Goal: Information Seeking & Learning: Check status

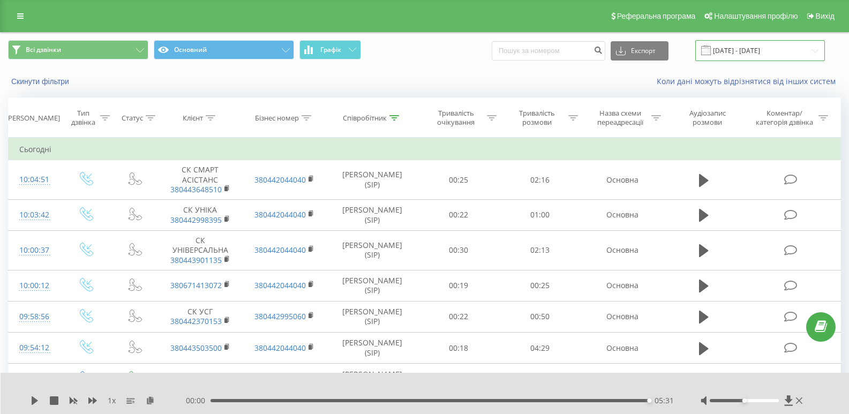
click at [751, 53] on input "[DATE] - [DATE]" at bounding box center [760, 50] width 130 height 21
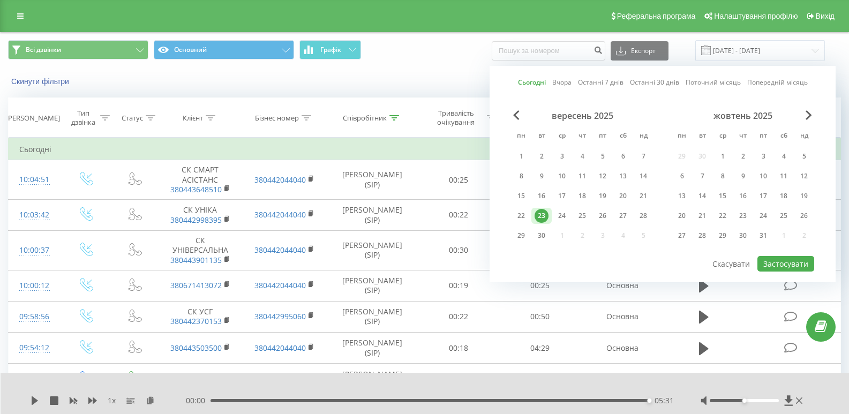
click at [523, 119] on div "вересень 2025" at bounding box center [582, 115] width 143 height 11
click at [517, 119] on span "Previous Month" at bounding box center [516, 115] width 6 height 10
click at [601, 238] on div "29" at bounding box center [603, 236] width 14 height 14
click at [789, 263] on button "Застосувати" at bounding box center [786, 264] width 57 height 16
type input "[DATE] - [DATE]"
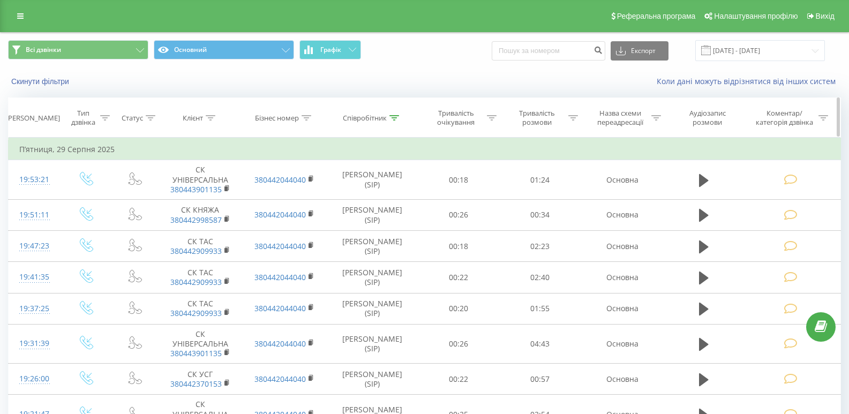
click at [396, 119] on icon at bounding box center [395, 117] width 10 height 5
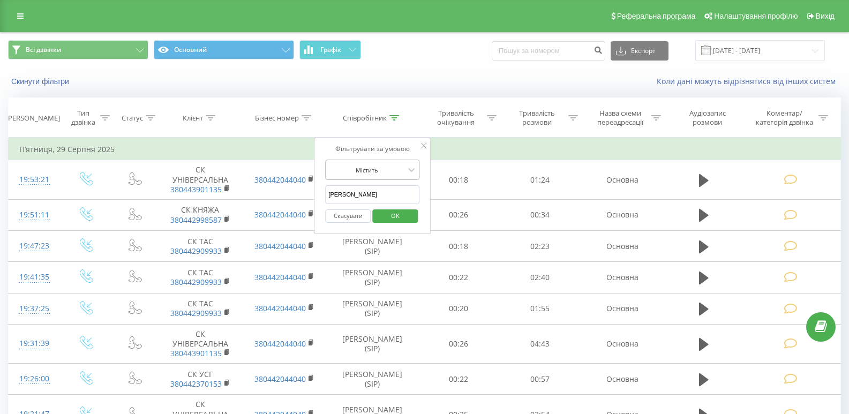
click at [378, 175] on div "Містить" at bounding box center [366, 170] width 78 height 16
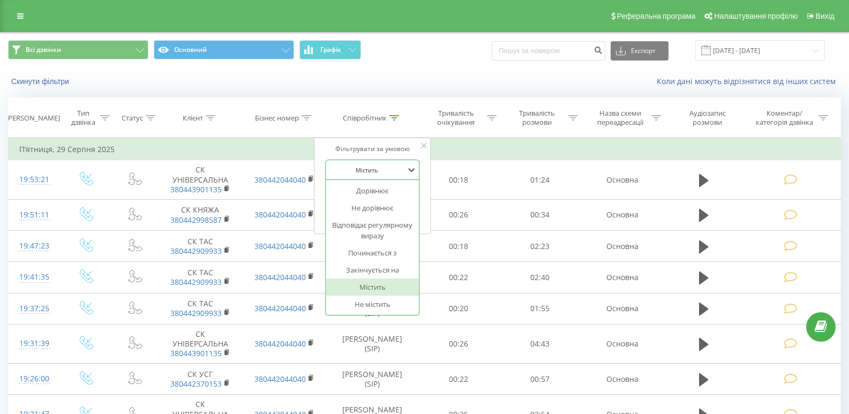
click at [378, 175] on div "Містить" at bounding box center [366, 170] width 78 height 16
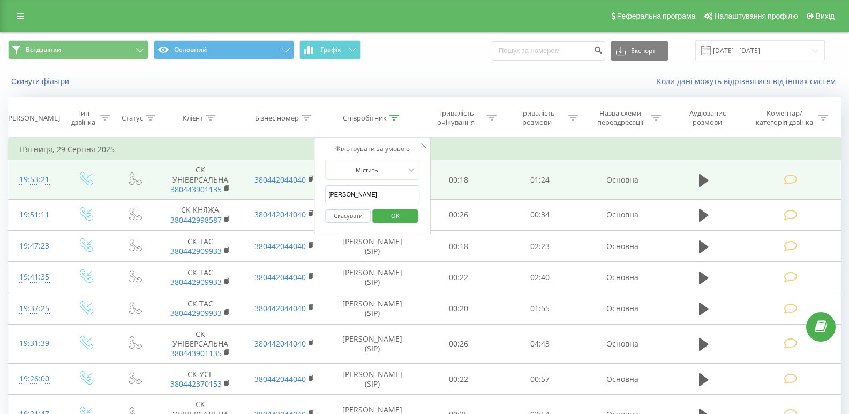
drag, startPoint x: 359, startPoint y: 194, endPoint x: 299, endPoint y: 188, distance: 60.4
type input "березн"
click button "OK" at bounding box center [395, 215] width 46 height 13
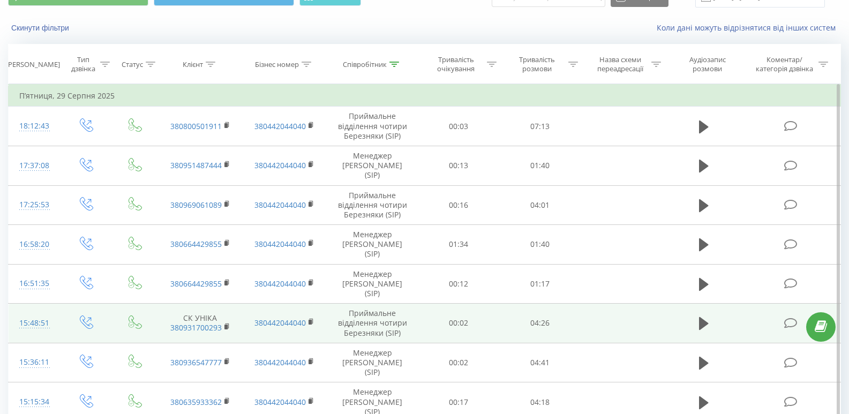
scroll to position [161, 0]
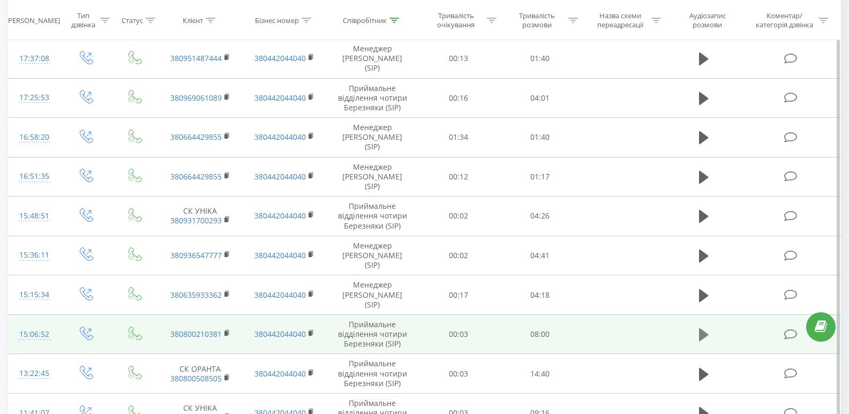
click at [702, 340] on icon at bounding box center [704, 334] width 10 height 15
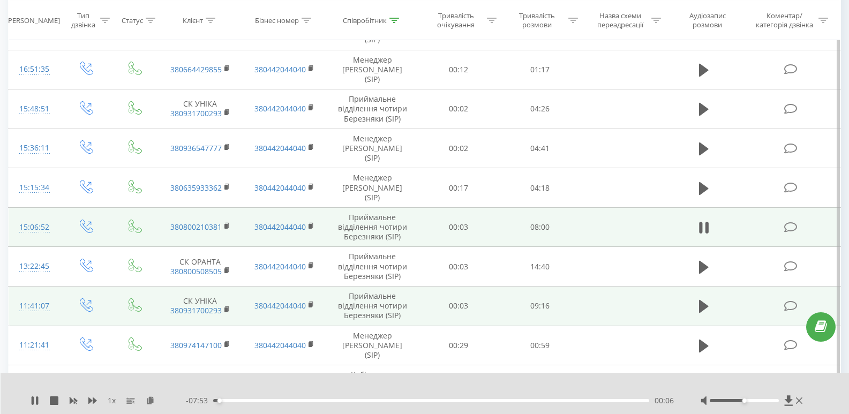
scroll to position [321, 0]
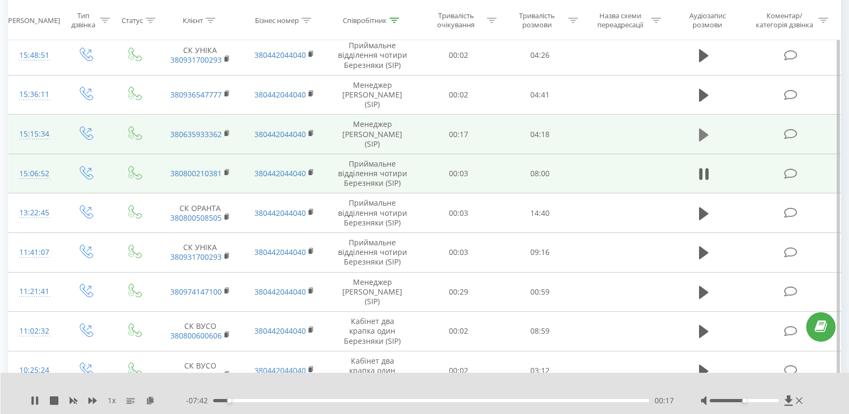
click at [703, 131] on icon at bounding box center [704, 134] width 10 height 13
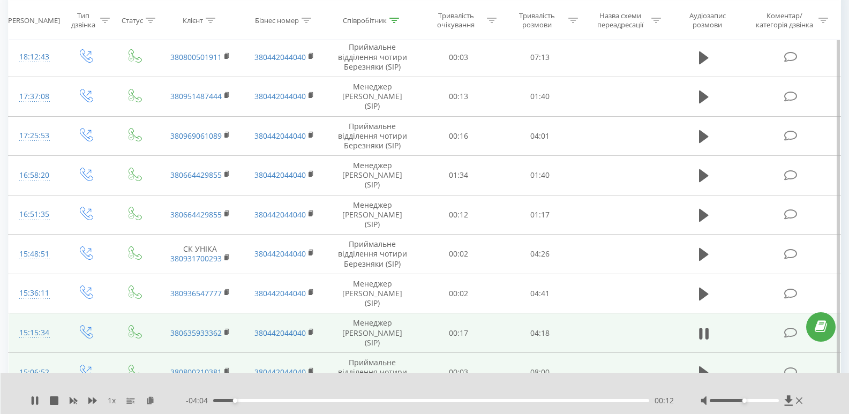
scroll to position [0, 0]
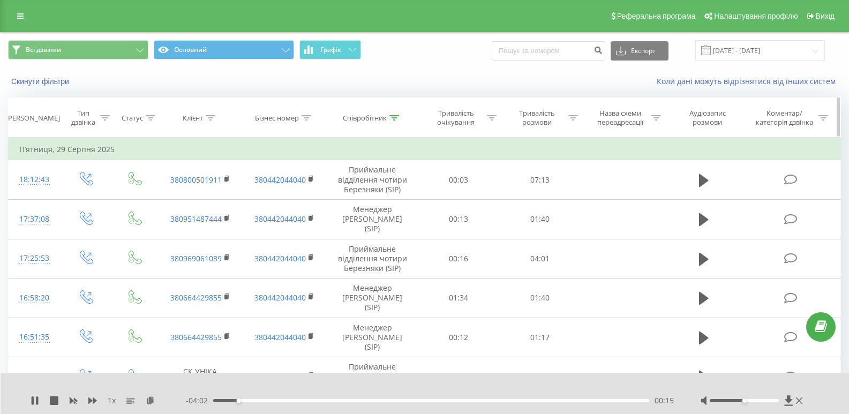
click at [396, 116] on icon at bounding box center [395, 117] width 10 height 5
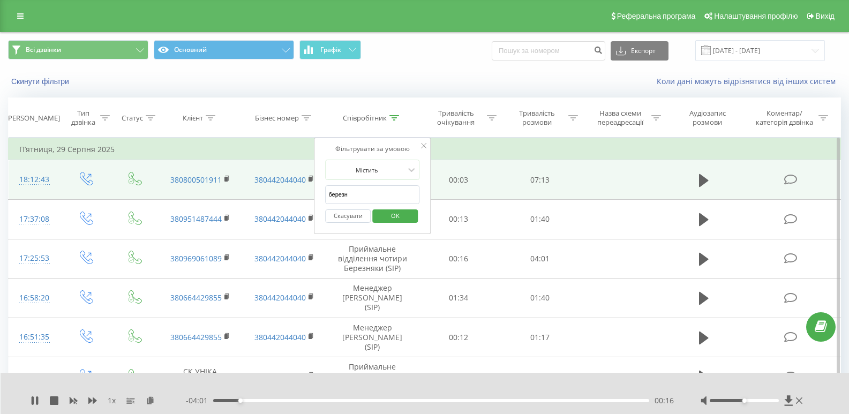
drag, startPoint x: 353, startPoint y: 197, endPoint x: 293, endPoint y: 187, distance: 60.3
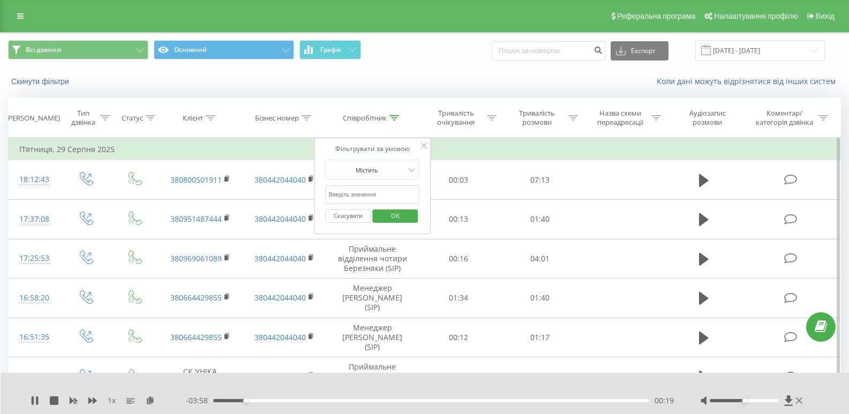
click at [345, 212] on button "Скасувати" at bounding box center [348, 215] width 46 height 13
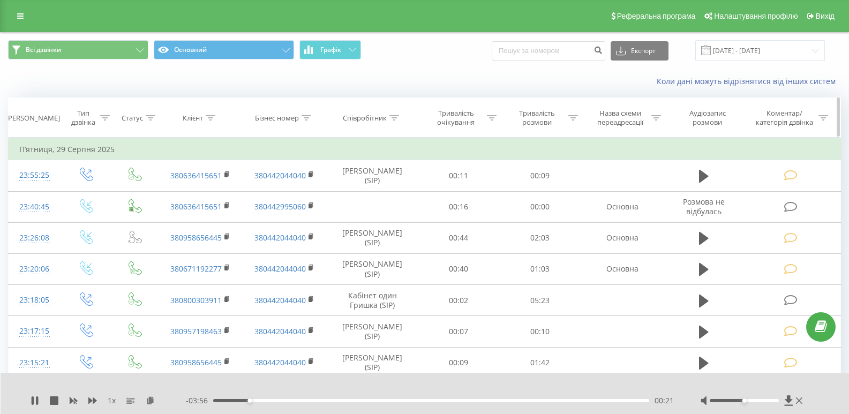
click at [205, 116] on div "Клієнт" at bounding box center [199, 118] width 33 height 9
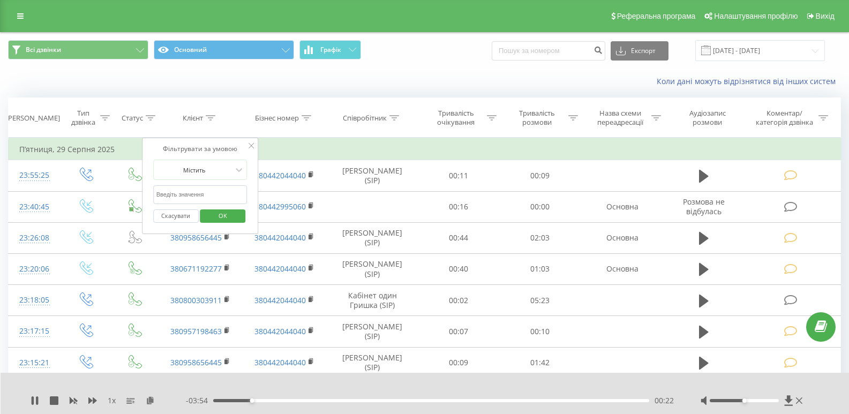
click at [213, 190] on input "text" at bounding box center [200, 194] width 94 height 19
type input "тас"
click at [225, 219] on span "OK" at bounding box center [223, 215] width 30 height 17
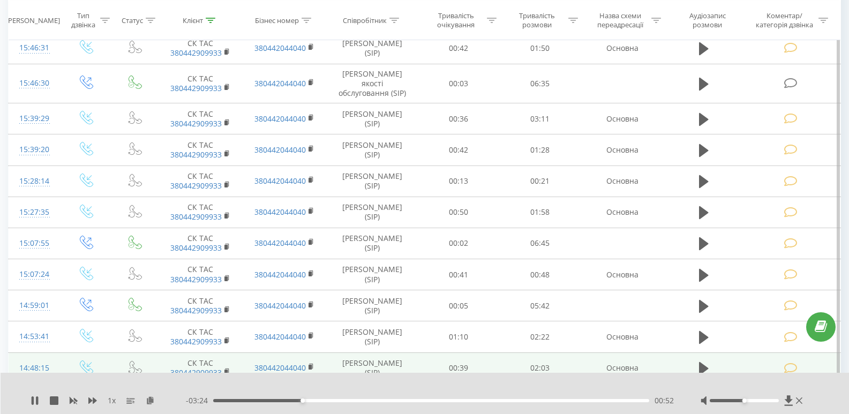
scroll to position [1179, 0]
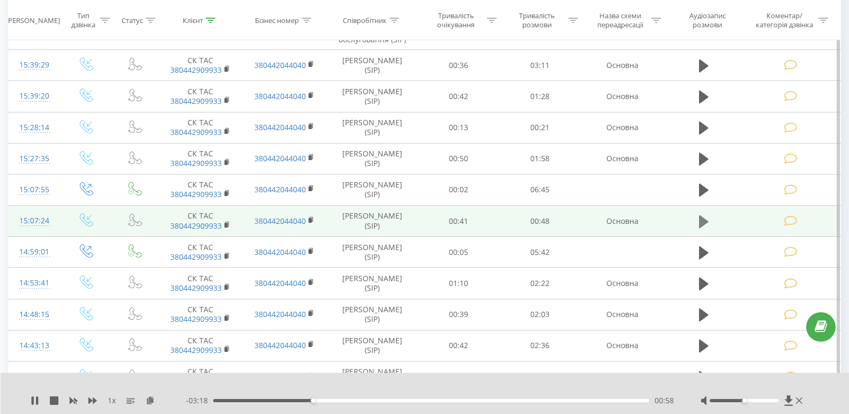
click at [703, 221] on icon at bounding box center [704, 221] width 10 height 13
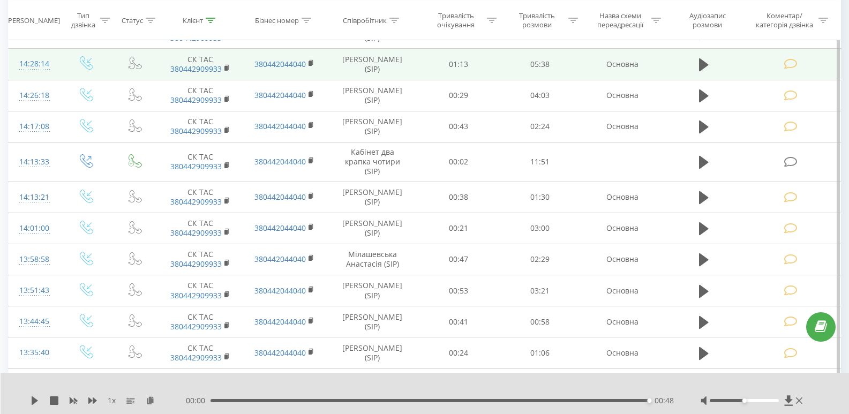
scroll to position [1607, 0]
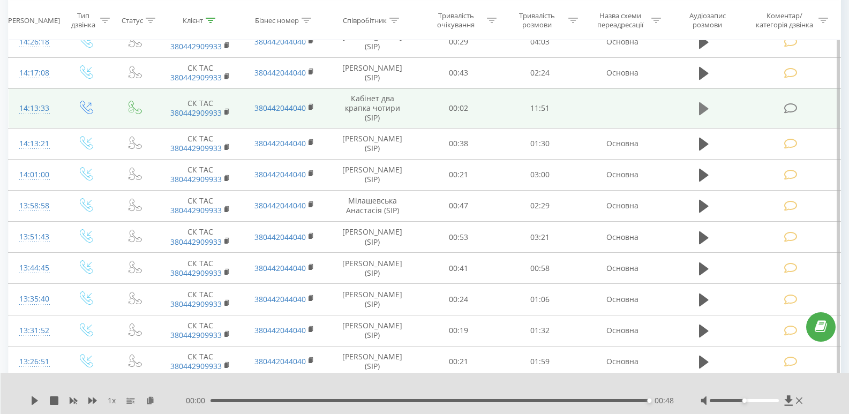
click at [705, 101] on icon at bounding box center [704, 108] width 10 height 15
click at [220, 400] on div "00:11" at bounding box center [431, 400] width 436 height 3
click at [226, 398] on div "- 11:34 00:12 00:12" at bounding box center [430, 400] width 488 height 11
click at [227, 400] on div "00:14" at bounding box center [431, 400] width 436 height 3
click at [236, 400] on div "00:37" at bounding box center [431, 400] width 436 height 3
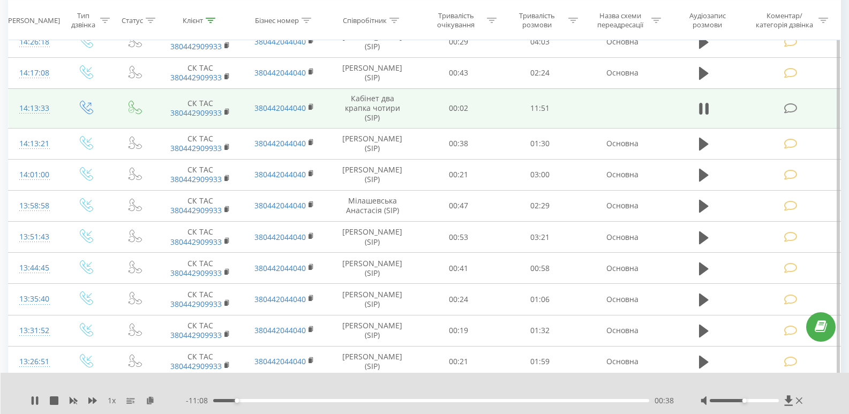
click at [250, 398] on div "- 11:08 00:38 00:38" at bounding box center [430, 400] width 488 height 11
click at [246, 403] on div "- 10:52 00:54 00:54" at bounding box center [430, 400] width 488 height 11
click at [260, 401] on div "01:00" at bounding box center [431, 400] width 436 height 3
click at [271, 396] on div "- 10:28 01:18 01:18" at bounding box center [430, 400] width 488 height 11
click at [266, 401] on div "01:18" at bounding box center [431, 400] width 436 height 3
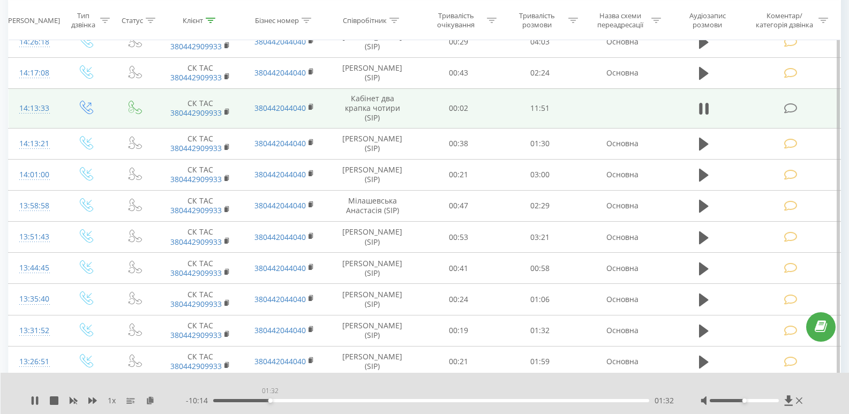
click at [270, 401] on div "01:32" at bounding box center [431, 400] width 436 height 3
click at [272, 401] on div "01:33" at bounding box center [271, 401] width 4 height 4
click at [275, 400] on div "01:40" at bounding box center [431, 400] width 436 height 3
click at [281, 400] on div "01:50" at bounding box center [431, 400] width 436 height 3
click at [295, 400] on div "02:12" at bounding box center [431, 400] width 436 height 3
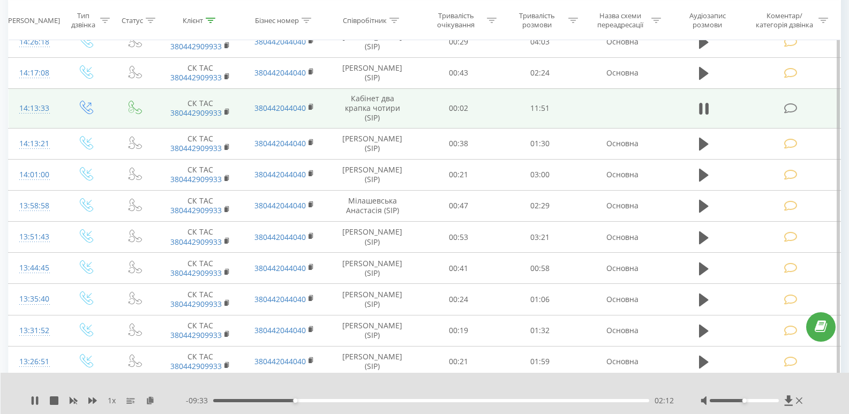
click at [315, 401] on div "02:12" at bounding box center [431, 400] width 436 height 3
click at [342, 401] on div "03:29" at bounding box center [431, 400] width 436 height 3
click at [326, 401] on div "00:00" at bounding box center [431, 400] width 436 height 3
click at [331, 399] on div "- 08:43 03:03 03:03" at bounding box center [430, 400] width 488 height 11
click at [334, 399] on div "03:04" at bounding box center [431, 400] width 436 height 3
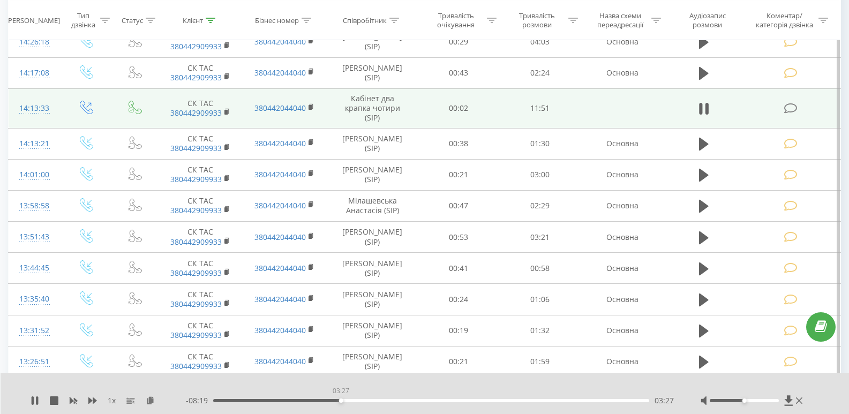
click at [341, 400] on div "03:27" at bounding box center [431, 400] width 436 height 3
click at [347, 400] on div "03:28" at bounding box center [431, 400] width 436 height 3
click at [215, 401] on div "00:00" at bounding box center [213, 401] width 4 height 4
click at [355, 399] on div "03:49" at bounding box center [431, 400] width 436 height 3
drag, startPoint x: 356, startPoint y: 399, endPoint x: 361, endPoint y: 400, distance: 5.4
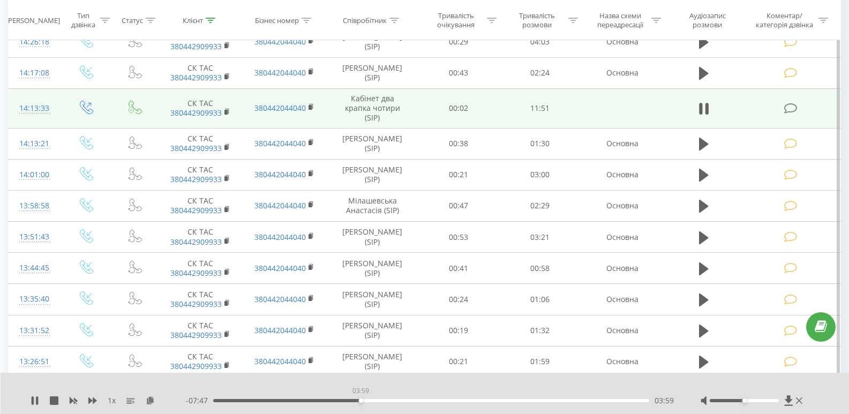
click at [361, 400] on div "03:59" at bounding box center [361, 401] width 4 height 4
drag, startPoint x: 361, startPoint y: 400, endPoint x: 387, endPoint y: 401, distance: 26.3
click at [387, 401] on div "04:41" at bounding box center [387, 401] width 4 height 4
click at [395, 401] on div "04:43" at bounding box center [431, 400] width 436 height 3
click at [410, 401] on div "04:56" at bounding box center [431, 400] width 436 height 3
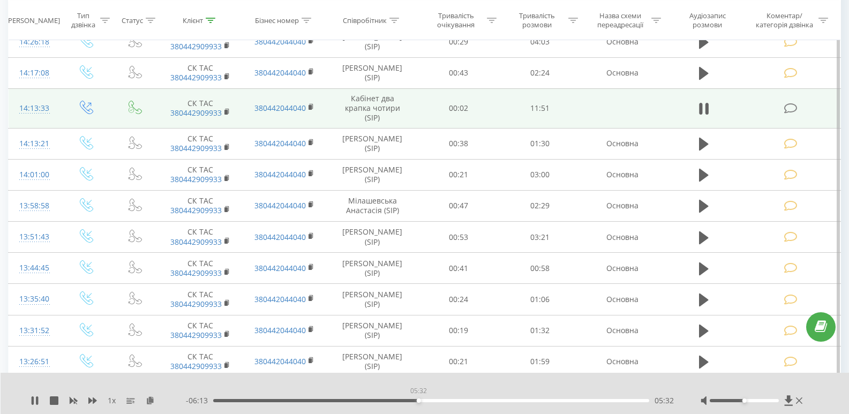
click at [418, 399] on div "05:32" at bounding box center [431, 400] width 436 height 3
click at [433, 401] on div "05:33" at bounding box center [431, 400] width 436 height 3
click at [440, 402] on div "- 05:48 05:58 05:58" at bounding box center [430, 400] width 488 height 11
click at [451, 400] on div "05:58" at bounding box center [431, 400] width 436 height 3
click at [789, 398] on icon at bounding box center [789, 400] width 8 height 10
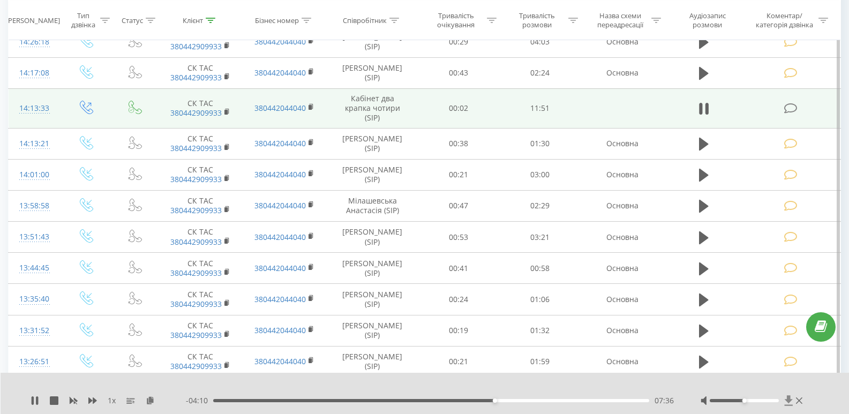
click at [788, 398] on icon at bounding box center [789, 400] width 8 height 10
click at [148, 404] on icon at bounding box center [150, 400] width 9 height 8
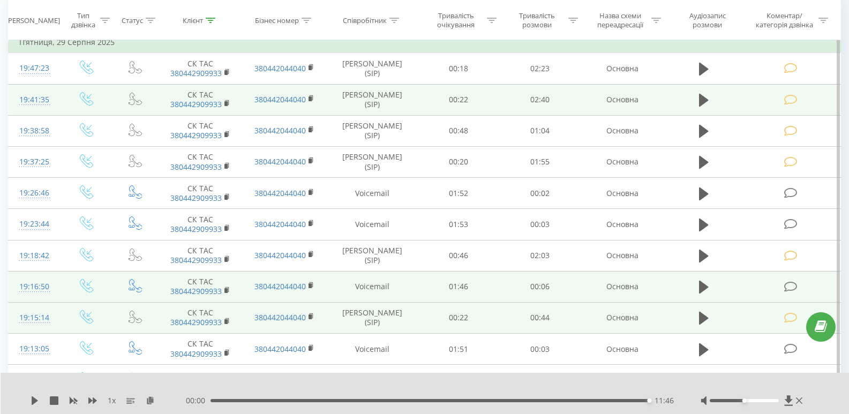
scroll to position [0, 0]
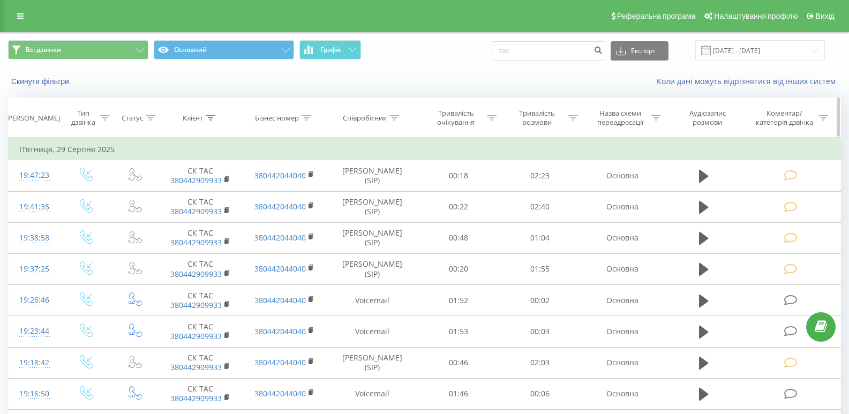
click at [308, 116] on icon at bounding box center [307, 117] width 10 height 5
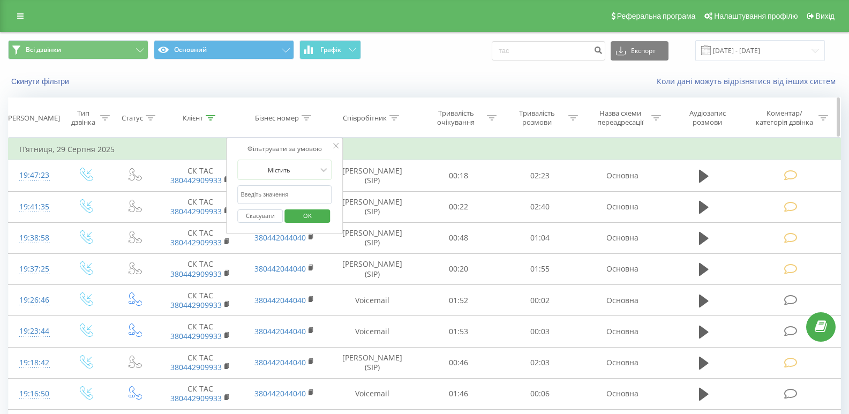
click at [378, 115] on div "Співробітник" at bounding box center [365, 118] width 44 height 9
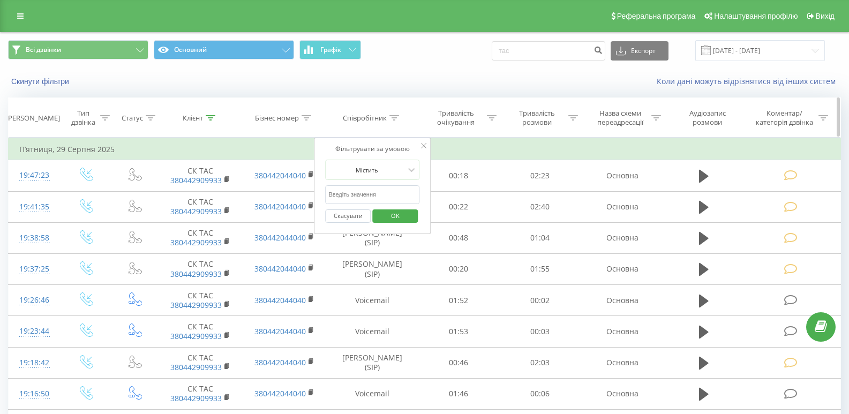
click at [396, 117] on icon at bounding box center [395, 117] width 10 height 5
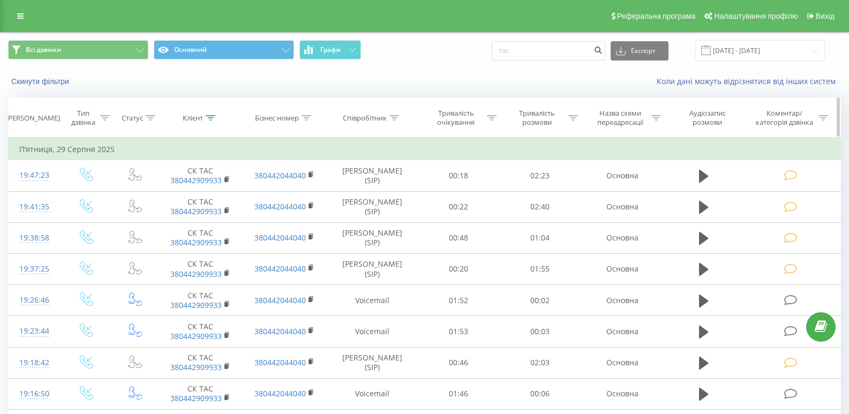
click at [396, 117] on icon at bounding box center [395, 117] width 10 height 5
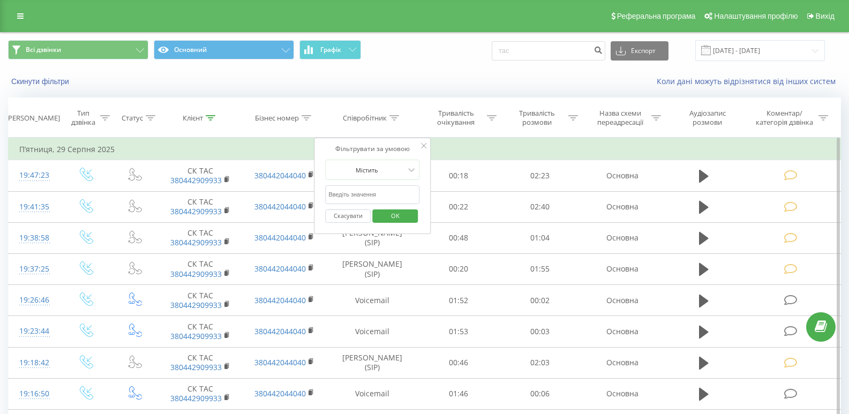
click at [360, 190] on input "text" at bounding box center [372, 194] width 94 height 19
type input "кабінет два крапка"
click button "OK" at bounding box center [395, 215] width 46 height 13
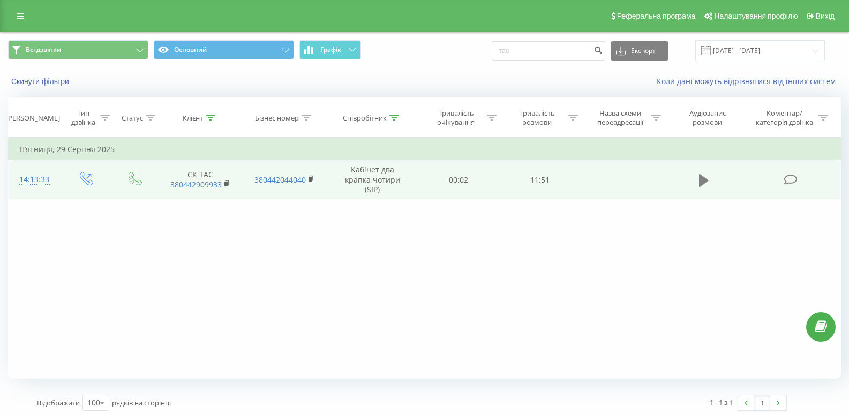
click at [701, 178] on icon at bounding box center [704, 180] width 10 height 13
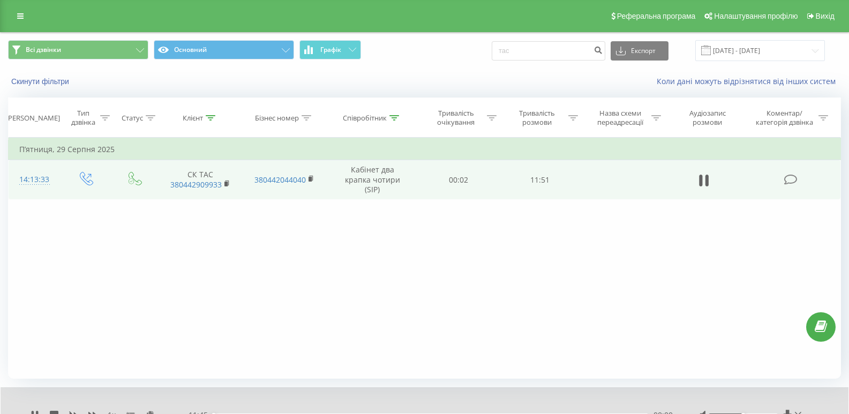
scroll to position [46, 0]
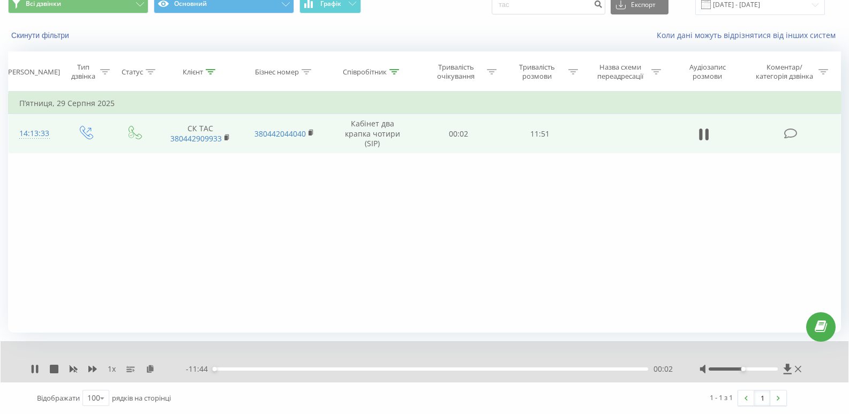
click at [612, 369] on div "00:02" at bounding box center [430, 369] width 435 height 3
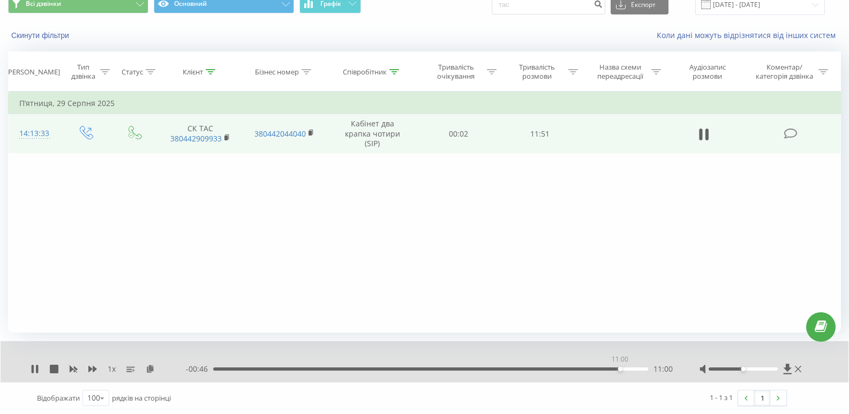
click at [620, 368] on div "11:00" at bounding box center [430, 369] width 435 height 3
click at [623, 368] on div "11:01" at bounding box center [430, 369] width 435 height 3
click at [626, 368] on div "11:06" at bounding box center [430, 369] width 435 height 3
click at [630, 368] on div "11:16" at bounding box center [430, 369] width 435 height 3
click at [635, 368] on div "11:16" at bounding box center [430, 369] width 435 height 3
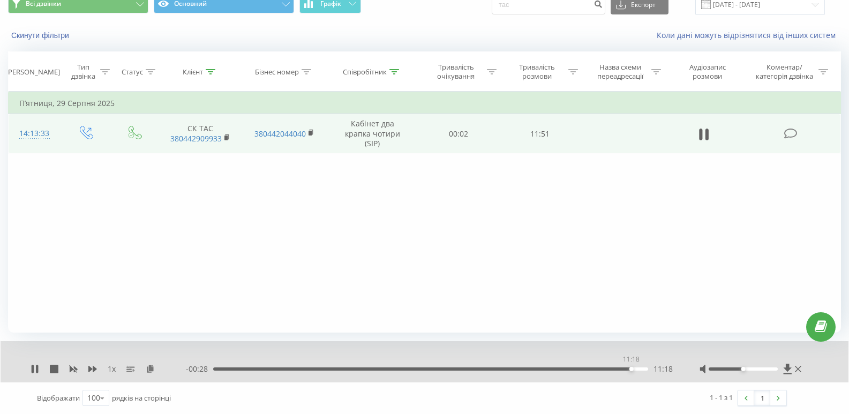
click at [631, 368] on div "11:18" at bounding box center [632, 369] width 4 height 4
click at [398, 74] on div at bounding box center [395, 72] width 10 height 9
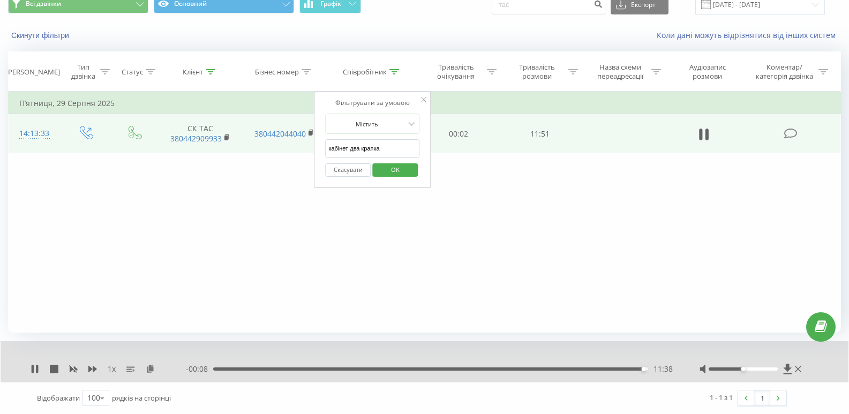
click at [354, 171] on button "Скасувати" at bounding box center [348, 169] width 46 height 13
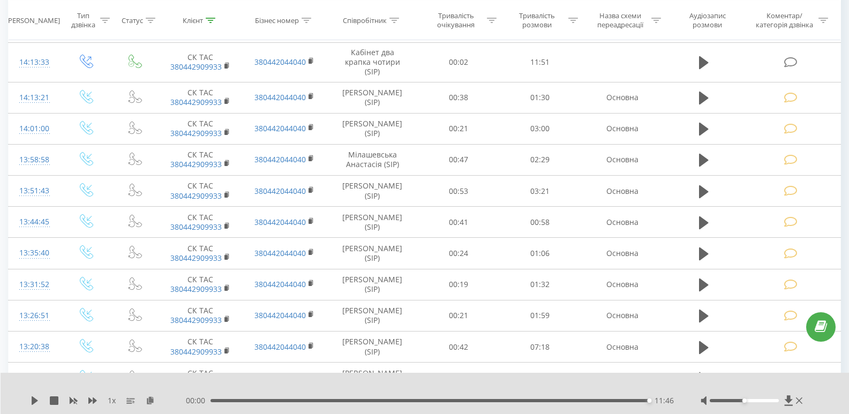
scroll to position [1600, 0]
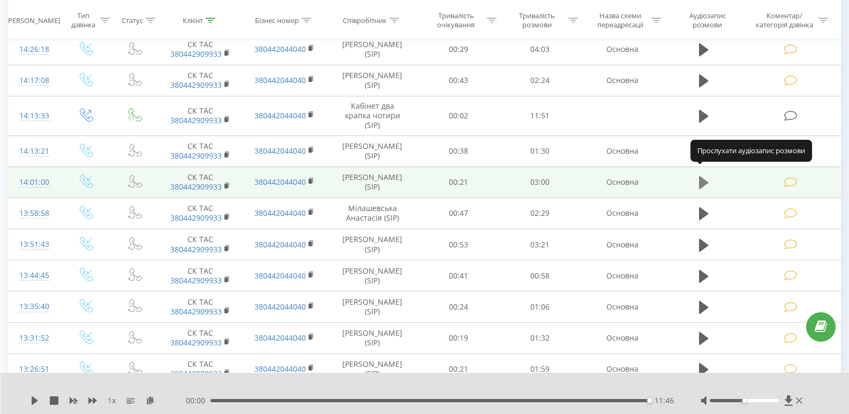
click at [704, 176] on icon at bounding box center [704, 182] width 10 height 13
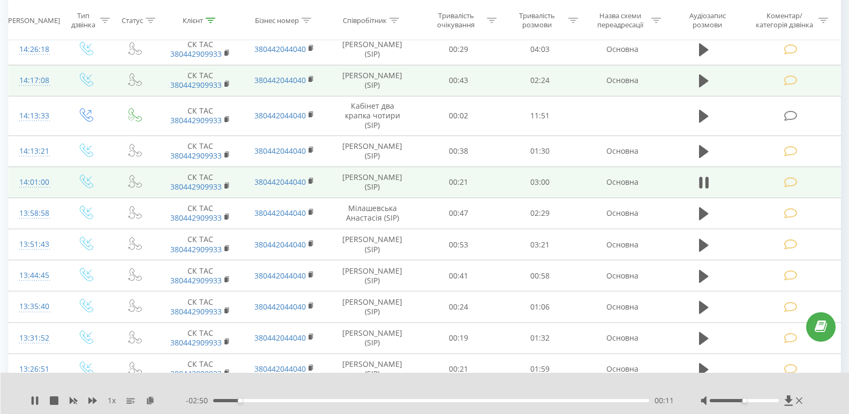
scroll to position [1546, 0]
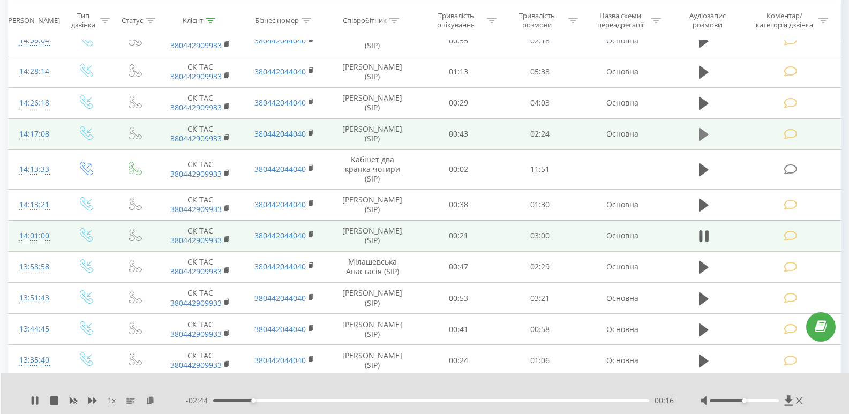
click at [698, 138] on button at bounding box center [704, 134] width 16 height 16
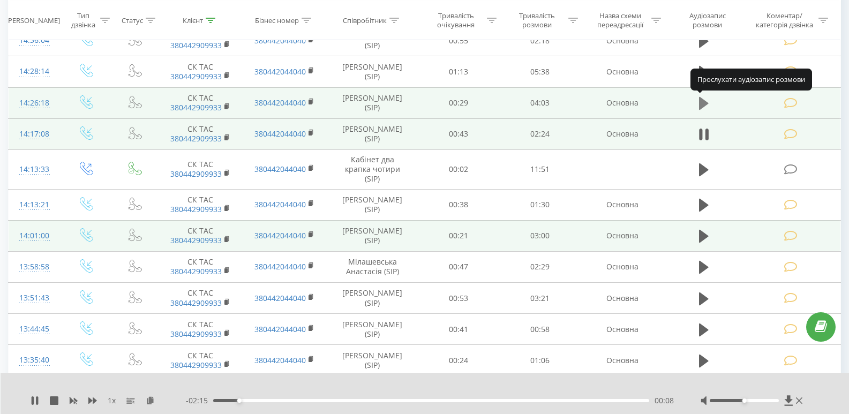
click at [708, 102] on icon at bounding box center [704, 103] width 10 height 15
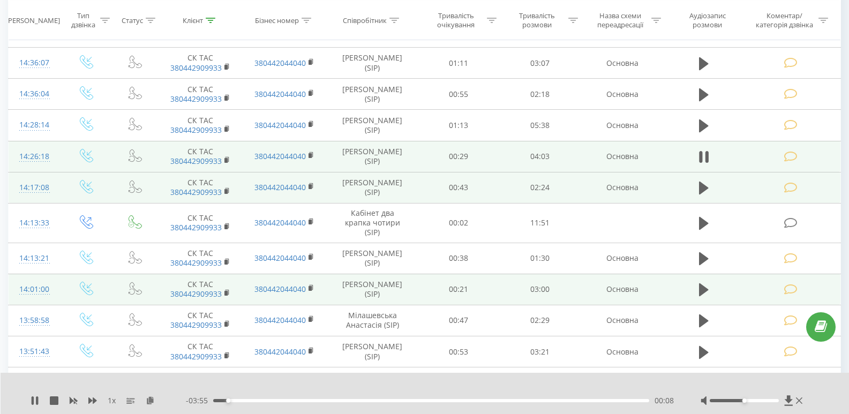
scroll to position [1439, 0]
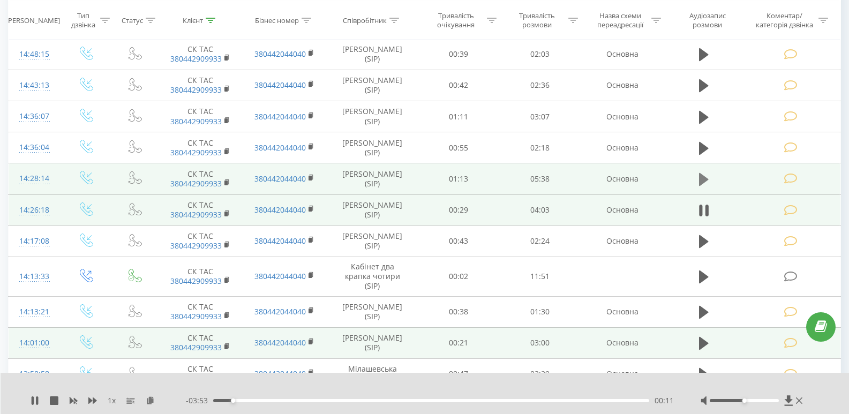
click at [708, 177] on icon at bounding box center [704, 179] width 10 height 15
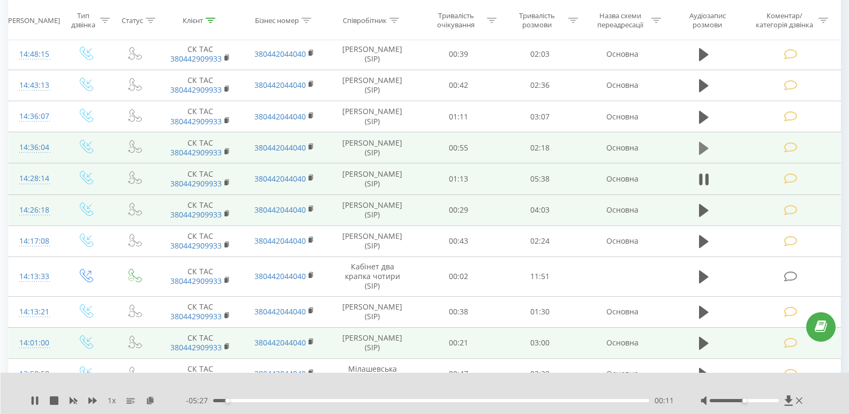
click at [698, 146] on button at bounding box center [704, 148] width 16 height 16
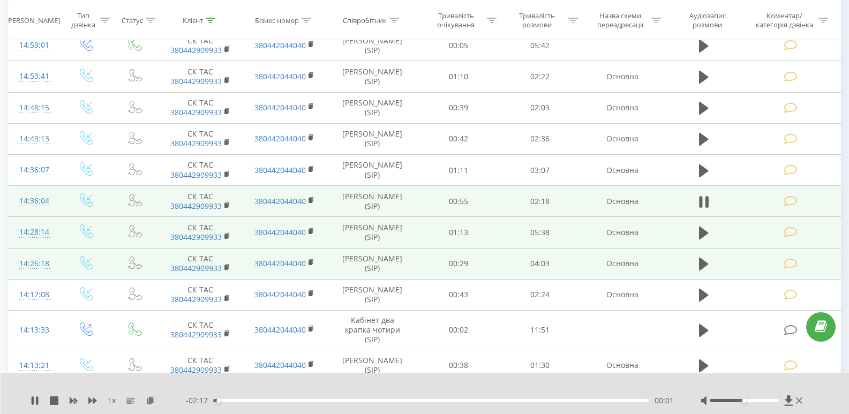
scroll to position [1332, 0]
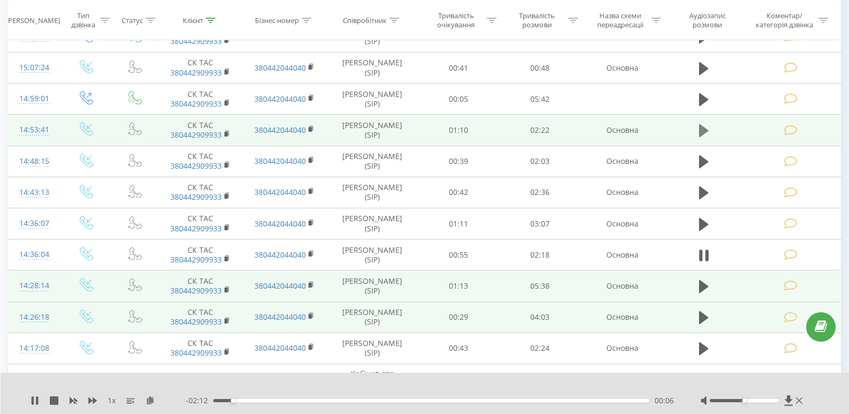
click at [704, 126] on icon at bounding box center [704, 130] width 10 height 15
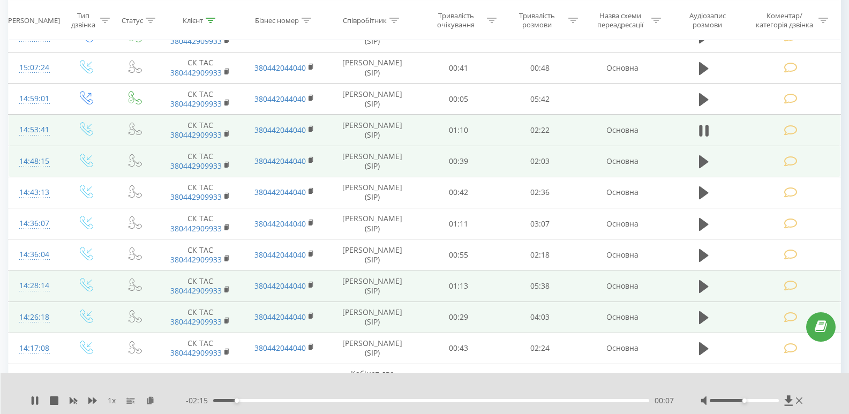
scroll to position [1278, 0]
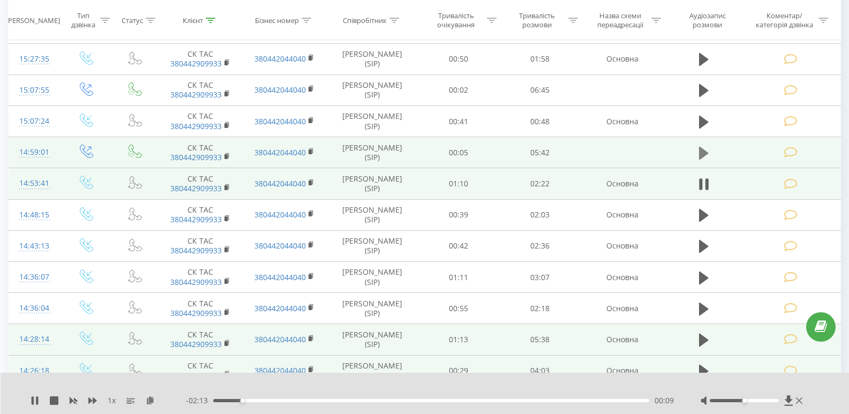
click at [700, 152] on icon at bounding box center [704, 153] width 10 height 13
click at [221, 405] on div "- 05:39 00:02 00:02" at bounding box center [430, 400] width 488 height 11
click at [227, 398] on div "- 05:39 00:03 00:03" at bounding box center [430, 400] width 488 height 11
click at [227, 402] on div "- 05:38 00:04 00:04" at bounding box center [430, 400] width 488 height 11
click at [227, 400] on div "00:11" at bounding box center [431, 400] width 436 height 3
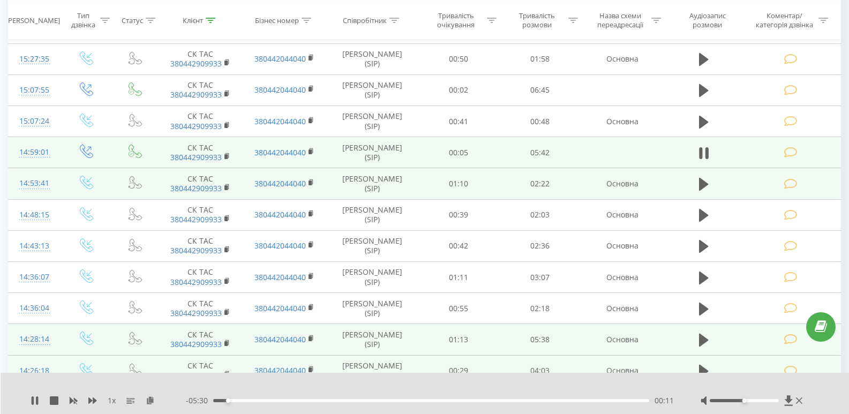
click at [241, 400] on div "00:11" at bounding box center [431, 400] width 436 height 3
click at [267, 398] on div "- 05:19 00:22 00:22" at bounding box center [430, 400] width 488 height 11
click at [272, 400] on div "00:46" at bounding box center [431, 400] width 436 height 3
click at [313, 401] on div "01:18" at bounding box center [431, 400] width 436 height 3
click at [324, 400] on div "01:27" at bounding box center [431, 400] width 436 height 3
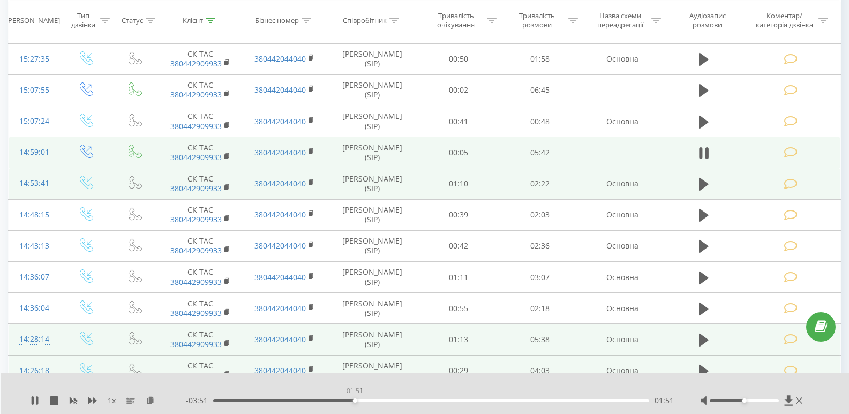
click at [355, 399] on div "01:51" at bounding box center [431, 400] width 436 height 3
click at [371, 398] on div "- 03:50 01:51 01:51" at bounding box center [430, 400] width 488 height 11
click at [373, 402] on div "02:06" at bounding box center [431, 400] width 436 height 3
click at [390, 400] on div "02:18" at bounding box center [431, 400] width 436 height 3
click at [411, 402] on div "02:35" at bounding box center [431, 400] width 436 height 3
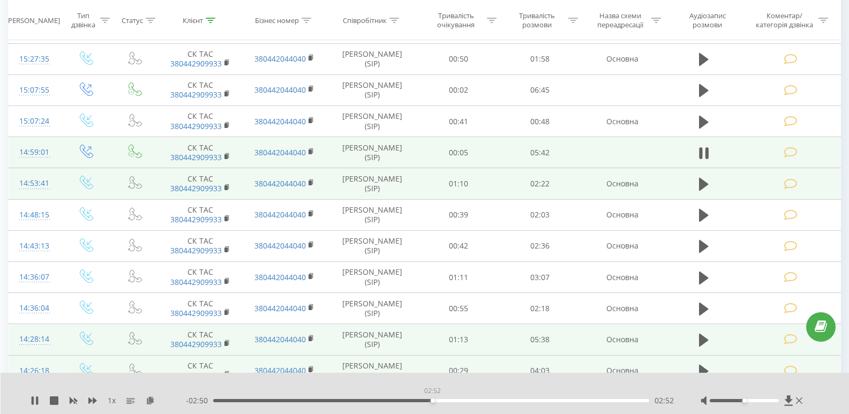
click at [432, 400] on div "02:52" at bounding box center [431, 400] width 436 height 3
click at [421, 401] on div "00:00" at bounding box center [431, 400] width 436 height 3
click at [789, 400] on icon at bounding box center [789, 400] width 8 height 10
click at [150, 401] on icon at bounding box center [150, 400] width 9 height 8
click at [788, 397] on icon at bounding box center [789, 400] width 8 height 10
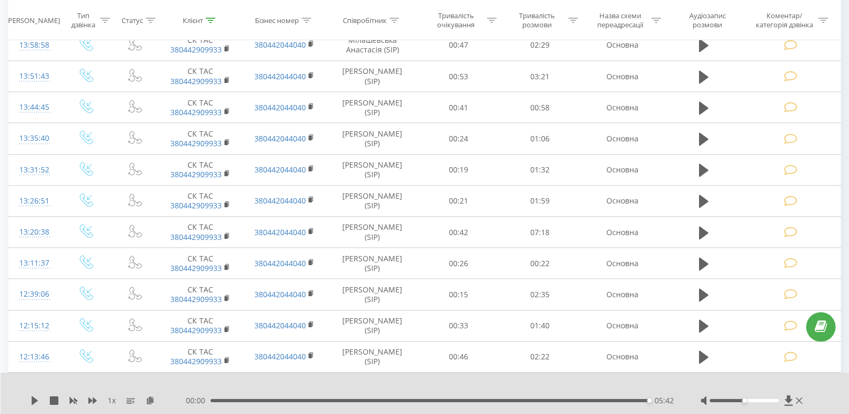
scroll to position [1715, 0]
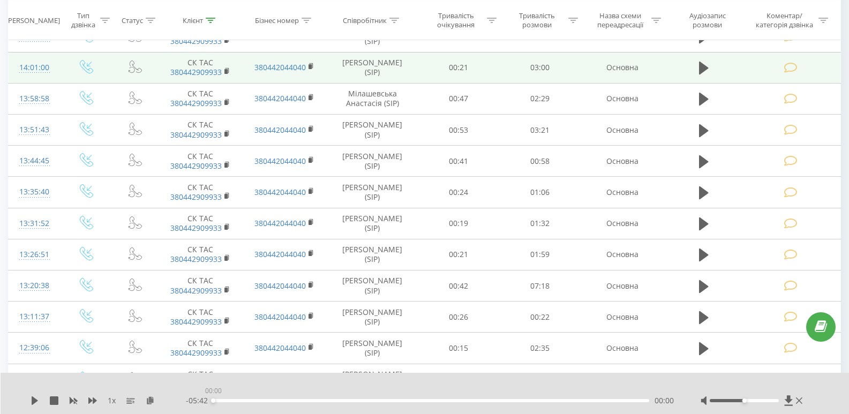
drag, startPoint x: 644, startPoint y: 401, endPoint x: 626, endPoint y: 405, distance: 18.2
click at [626, 405] on div "- 05:42 00:00 00:00" at bounding box center [430, 400] width 488 height 11
click at [32, 402] on icon at bounding box center [35, 400] width 9 height 9
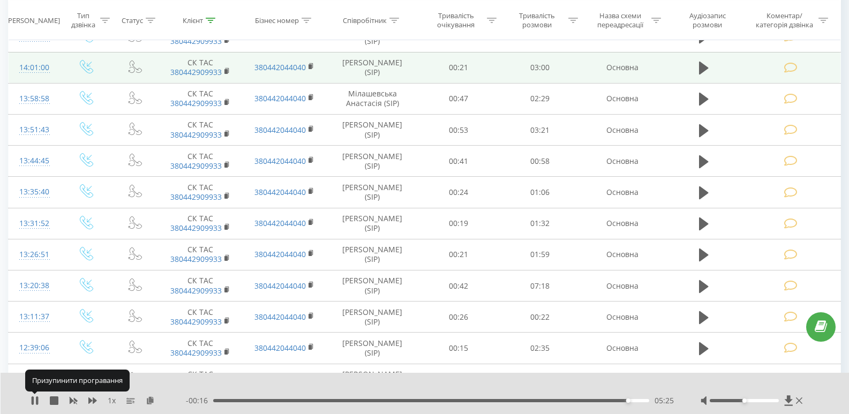
click at [32, 402] on icon at bounding box center [33, 400] width 2 height 9
click at [35, 399] on icon at bounding box center [35, 400] width 6 height 9
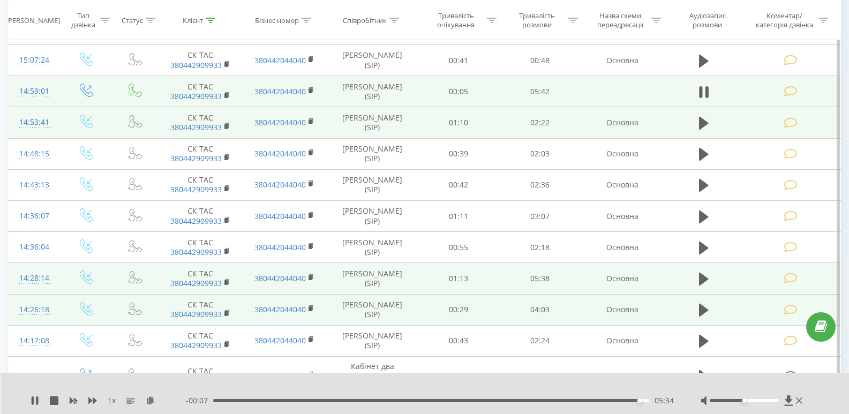
scroll to position [1232, 0]
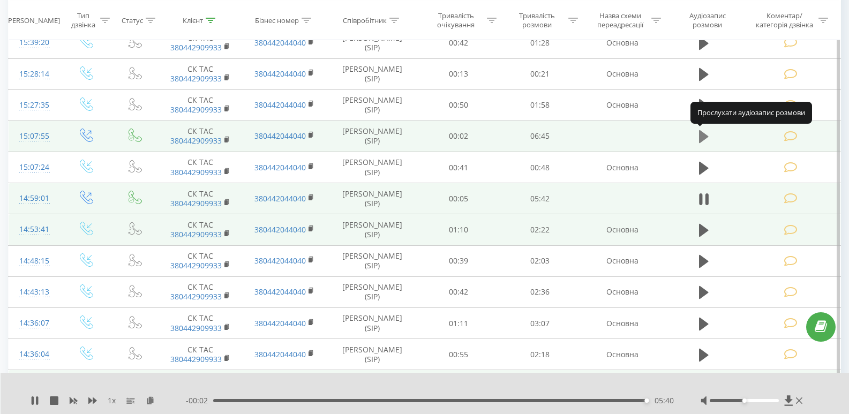
click at [702, 136] on icon at bounding box center [704, 136] width 10 height 13
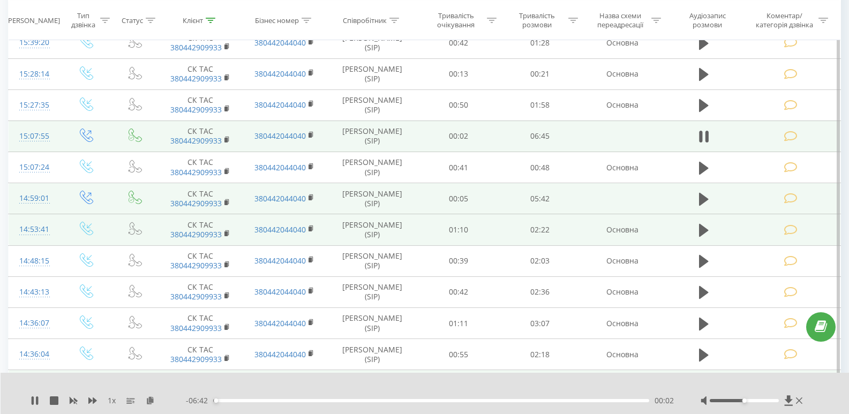
click at [221, 400] on div "00:02" at bounding box center [431, 400] width 436 height 3
click at [237, 398] on div "- 06:36 00:08 00:08" at bounding box center [430, 400] width 488 height 11
click at [238, 401] on div "00:23" at bounding box center [431, 400] width 436 height 3
click at [253, 401] on div "00:23" at bounding box center [431, 400] width 436 height 3
click at [282, 401] on div "00:37" at bounding box center [431, 400] width 436 height 3
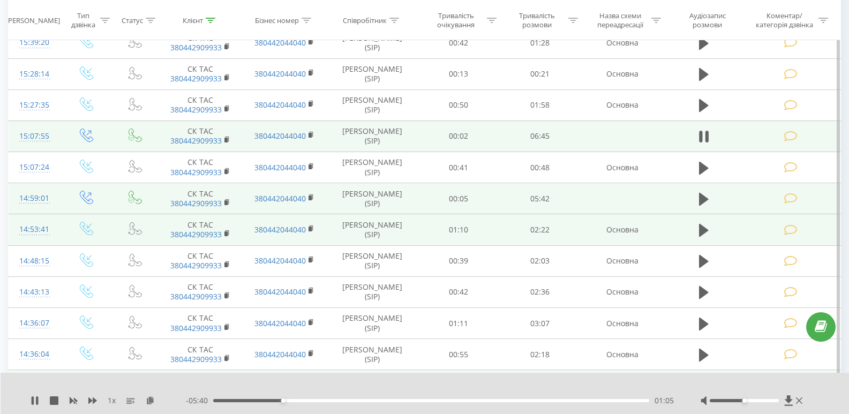
click at [304, 401] on div "01:05" at bounding box center [431, 400] width 436 height 3
click at [329, 401] on div "01:25" at bounding box center [431, 400] width 436 height 3
click at [323, 400] on div "01:42" at bounding box center [431, 400] width 436 height 3
click at [317, 400] on div "01:42" at bounding box center [431, 400] width 436 height 3
click at [154, 401] on icon at bounding box center [150, 400] width 9 height 8
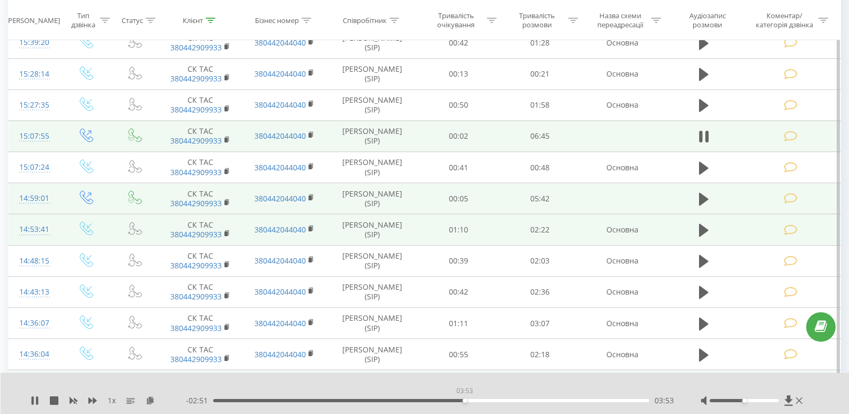
click at [465, 400] on div "03:53" at bounding box center [431, 400] width 436 height 3
click at [467, 400] on div "03:56" at bounding box center [468, 401] width 4 height 4
click at [474, 400] on div "03:56" at bounding box center [431, 400] width 436 height 3
click at [481, 400] on div "04:09" at bounding box center [431, 400] width 436 height 3
click at [488, 400] on div "04:15" at bounding box center [431, 400] width 436 height 3
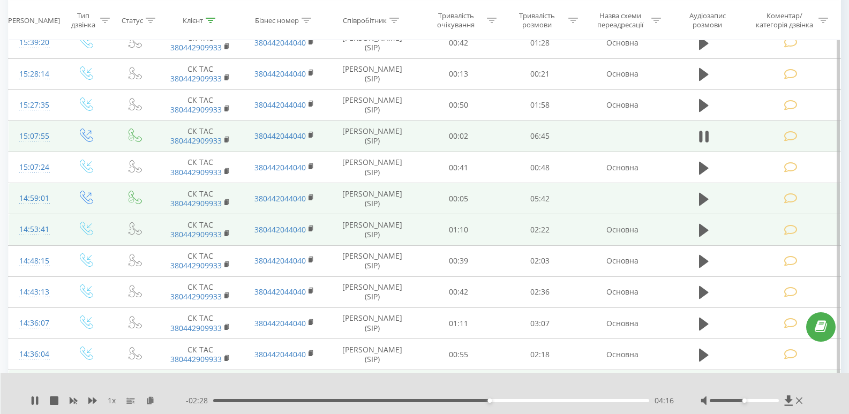
click at [497, 399] on div "- 02:28 04:16 04:16" at bounding box center [430, 400] width 488 height 11
click at [497, 401] on div "04:17" at bounding box center [431, 400] width 436 height 3
click at [506, 401] on div "04:32" at bounding box center [431, 400] width 436 height 3
click at [516, 401] on div "04:32" at bounding box center [431, 400] width 436 height 3
click at [523, 399] on div "- 02:03 04:42 04:42" at bounding box center [430, 400] width 488 height 11
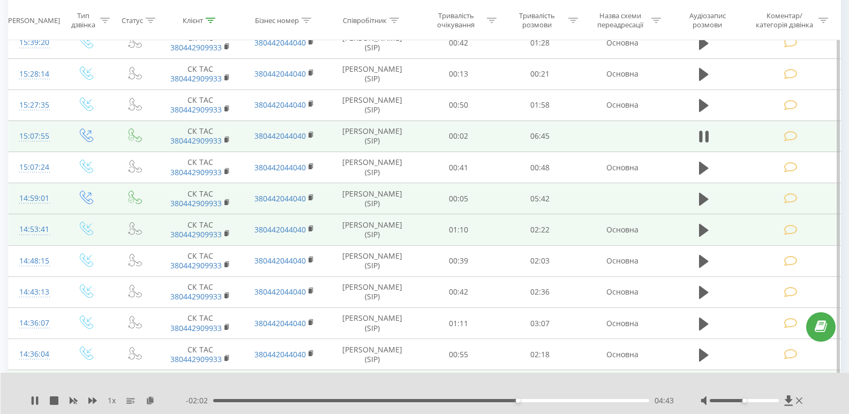
click at [524, 400] on div "04:43" at bounding box center [431, 400] width 436 height 3
click at [530, 402] on div "04:49" at bounding box center [431, 400] width 436 height 3
click at [535, 400] on div "04:58" at bounding box center [431, 400] width 436 height 3
click at [544, 401] on div "05:07" at bounding box center [431, 400] width 436 height 3
click at [549, 401] on div "05:08" at bounding box center [431, 400] width 436 height 3
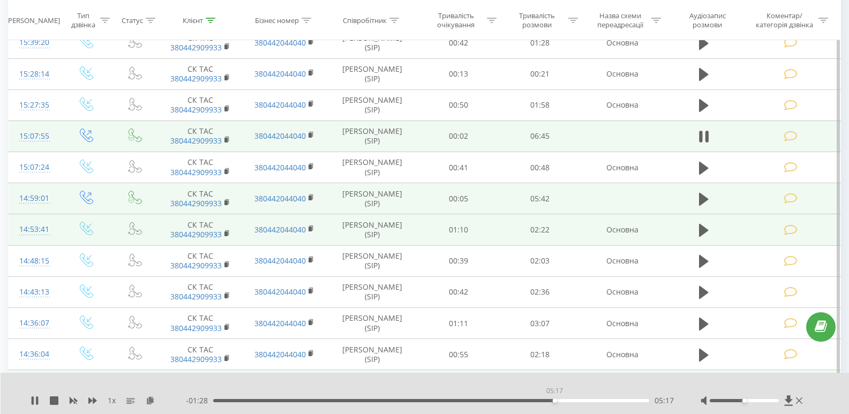
click at [555, 400] on div "05:17" at bounding box center [431, 400] width 436 height 3
click at [559, 399] on div "- 01:27 05:18 05:18" at bounding box center [430, 400] width 488 height 11
click at [566, 402] on div "05:19" at bounding box center [431, 400] width 436 height 3
click at [570, 401] on div "05:29" at bounding box center [431, 400] width 436 height 3
click at [576, 400] on div "05:31" at bounding box center [431, 400] width 436 height 3
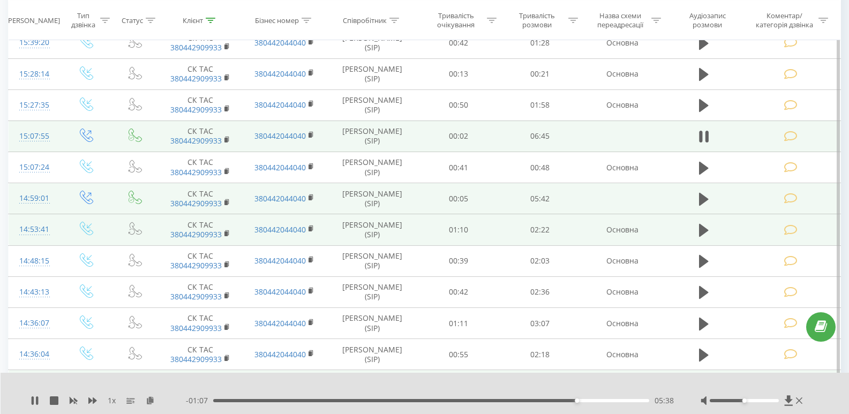
click at [582, 398] on div "- 01:07 05:38 05:38" at bounding box center [430, 400] width 488 height 11
click at [583, 402] on div "05:38" at bounding box center [431, 400] width 436 height 3
click at [590, 402] on div "05:44" at bounding box center [431, 400] width 436 height 3
click at [598, 400] on div "05:51" at bounding box center [431, 400] width 436 height 3
click at [595, 400] on div "05:55" at bounding box center [596, 401] width 4 height 4
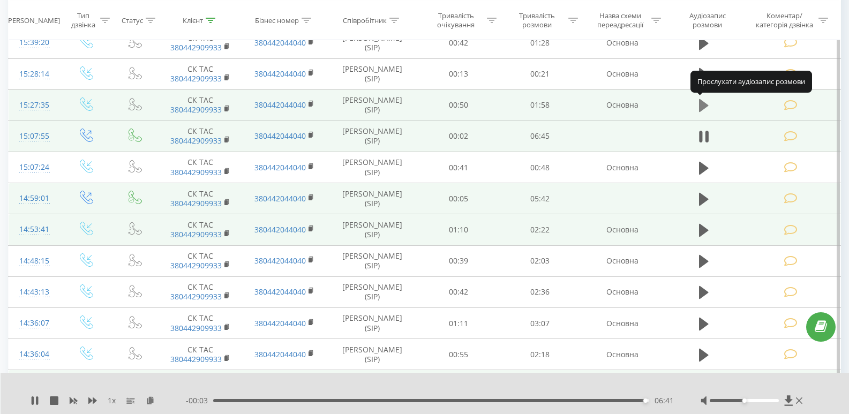
click at [702, 107] on icon at bounding box center [704, 105] width 10 height 13
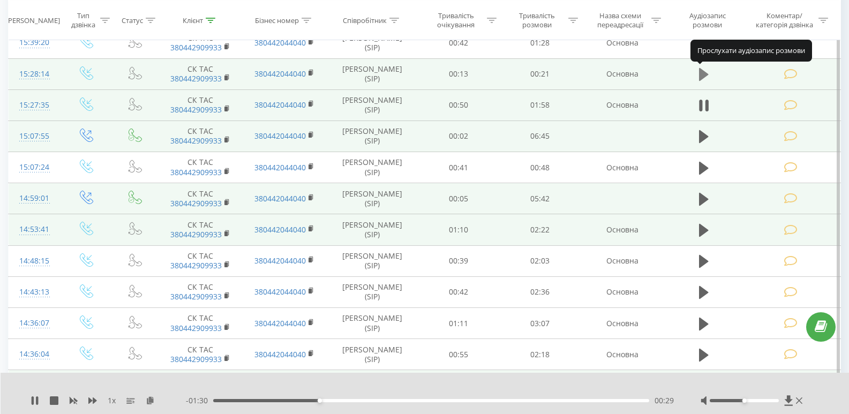
click at [708, 74] on icon at bounding box center [704, 74] width 10 height 13
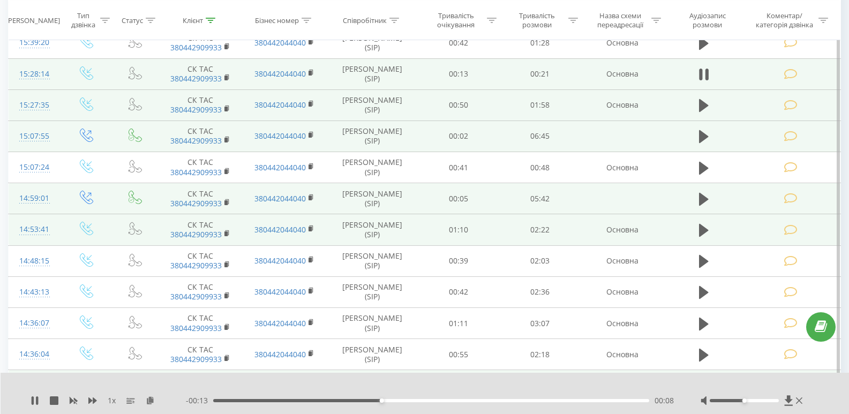
scroll to position [1179, 0]
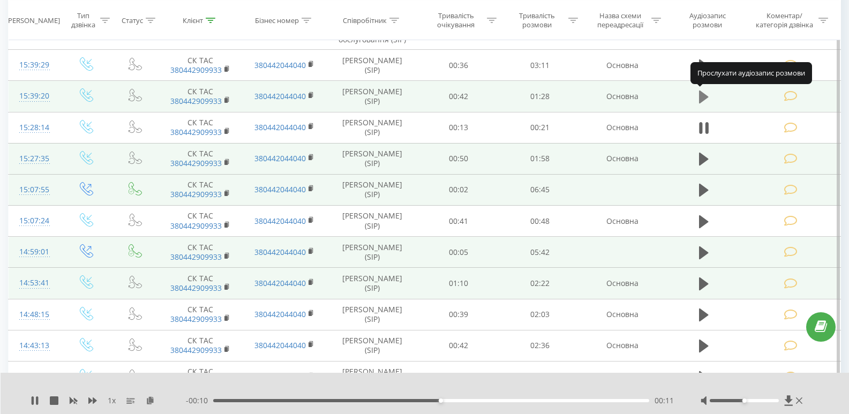
click at [704, 91] on icon at bounding box center [704, 96] width 10 height 15
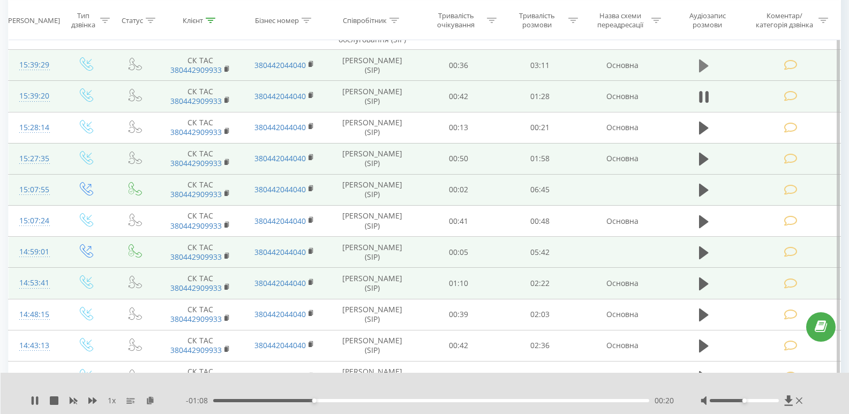
click at [708, 66] on icon at bounding box center [704, 65] width 10 height 13
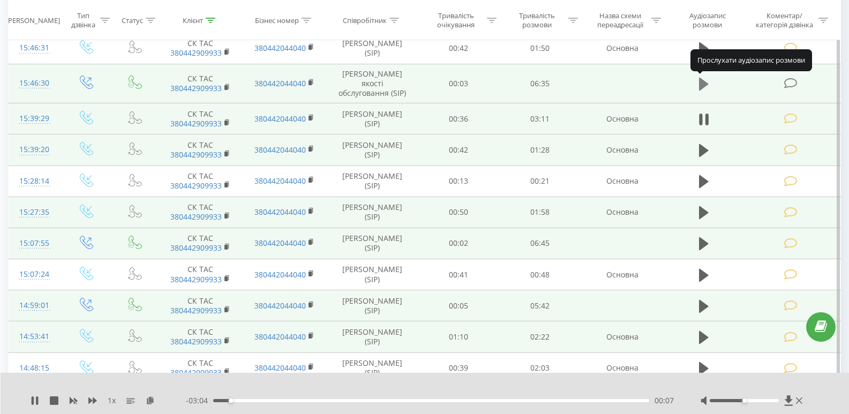
click at [703, 84] on icon at bounding box center [704, 84] width 10 height 13
click at [223, 400] on div "00:04" at bounding box center [431, 400] width 436 height 3
click at [229, 400] on div "00:14" at bounding box center [431, 400] width 436 height 3
click at [240, 401] on div "00:15" at bounding box center [431, 400] width 436 height 3
click at [266, 400] on div "00:25" at bounding box center [431, 400] width 436 height 3
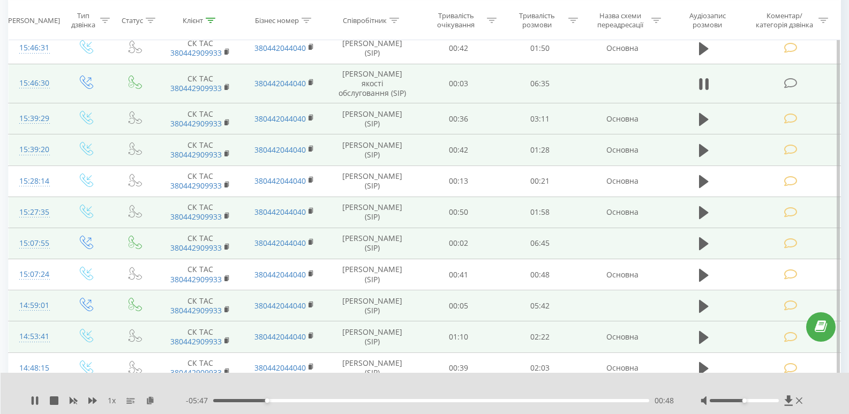
click at [274, 400] on div "00:48" at bounding box center [431, 400] width 436 height 3
click at [293, 403] on div "- 05:36 01:00 01:00" at bounding box center [430, 400] width 488 height 11
click at [285, 401] on div "01:00" at bounding box center [431, 400] width 436 height 3
click at [291, 398] on div "- 05:29 01:06 01:06" at bounding box center [430, 400] width 488 height 11
click at [300, 398] on div "- 05:29 01:07 01:07" at bounding box center [430, 400] width 488 height 11
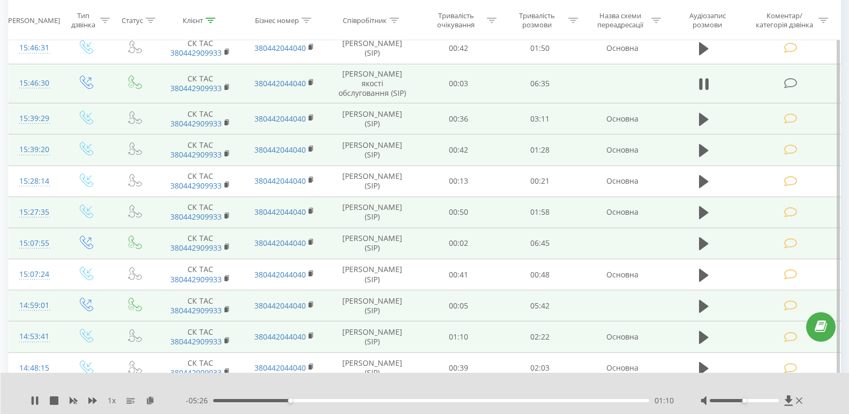
click at [301, 398] on div "- 05:26 01:10 01:10" at bounding box center [430, 400] width 488 height 11
click at [301, 401] on div "01:10" at bounding box center [431, 400] width 436 height 3
click at [327, 401] on div "01:43" at bounding box center [431, 400] width 436 height 3
click at [788, 401] on icon at bounding box center [789, 400] width 8 height 10
click at [422, 400] on div "03:04" at bounding box center [431, 400] width 436 height 3
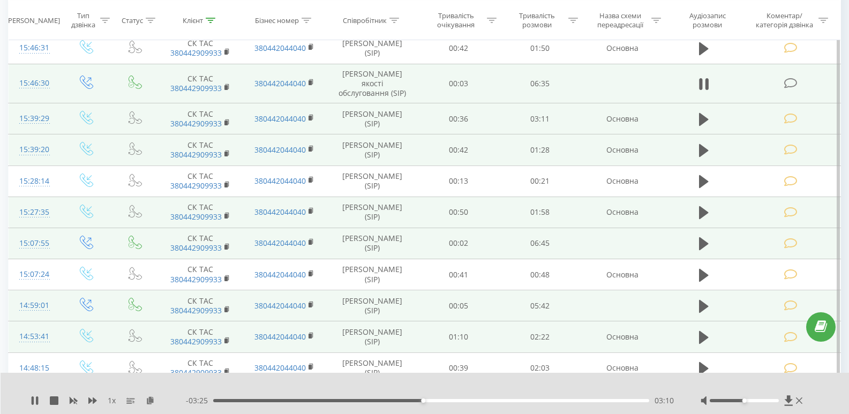
click at [428, 401] on div "03:10" at bounding box center [431, 400] width 436 height 3
drag, startPoint x: 440, startPoint y: 401, endPoint x: 447, endPoint y: 401, distance: 7.0
click at [440, 401] on div "03:15" at bounding box center [431, 400] width 436 height 3
click at [462, 401] on div "00:00" at bounding box center [431, 400] width 436 height 3
click at [482, 400] on div "04:04" at bounding box center [431, 400] width 436 height 3
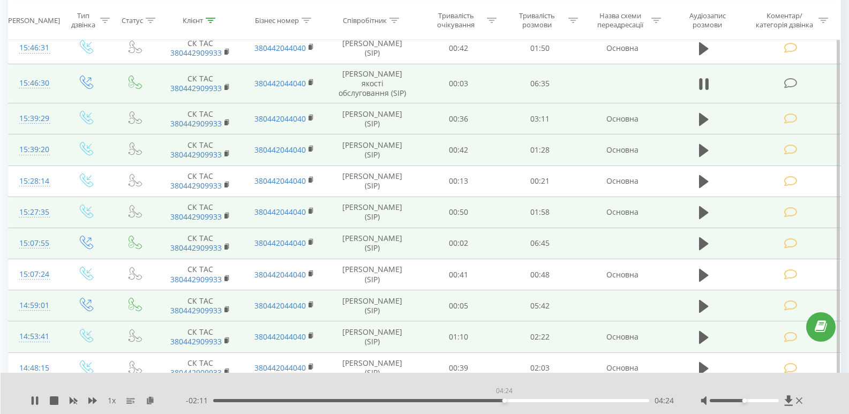
click at [504, 401] on div "04:24" at bounding box center [431, 400] width 436 height 3
click at [521, 401] on div "04:25" at bounding box center [431, 400] width 436 height 3
click at [539, 399] on div "- 01:54 04:41 04:41" at bounding box center [430, 400] width 488 height 11
click at [539, 400] on div "04:56" at bounding box center [431, 400] width 436 height 3
click at [550, 400] on div "05:06" at bounding box center [431, 400] width 436 height 3
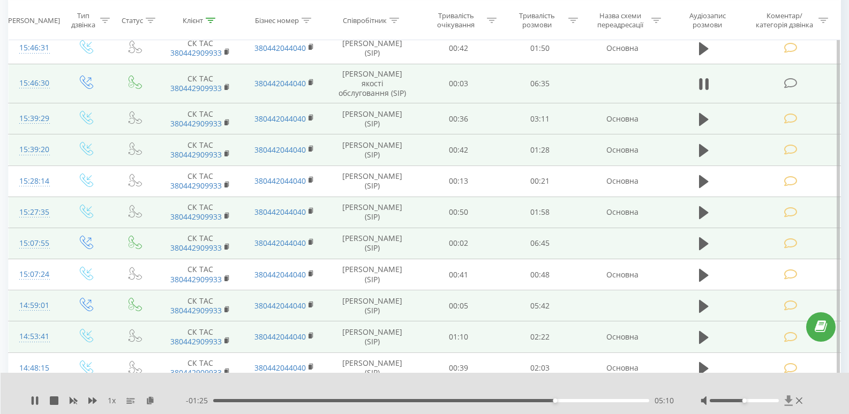
click at [792, 400] on icon at bounding box center [788, 400] width 9 height 11
click at [149, 399] on icon at bounding box center [150, 400] width 9 height 8
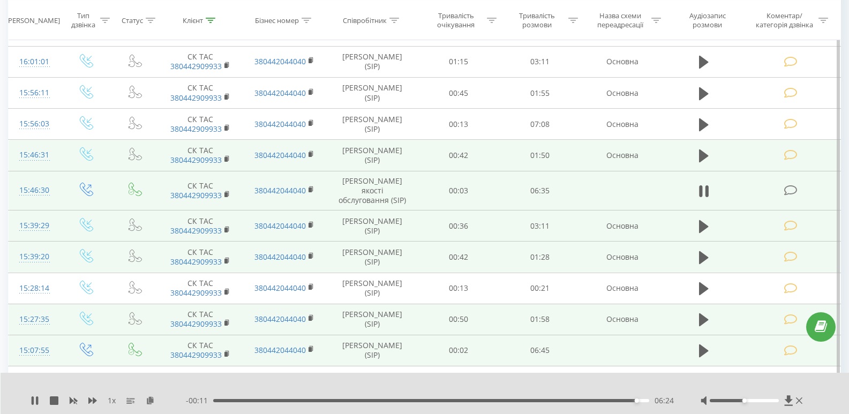
scroll to position [964, 0]
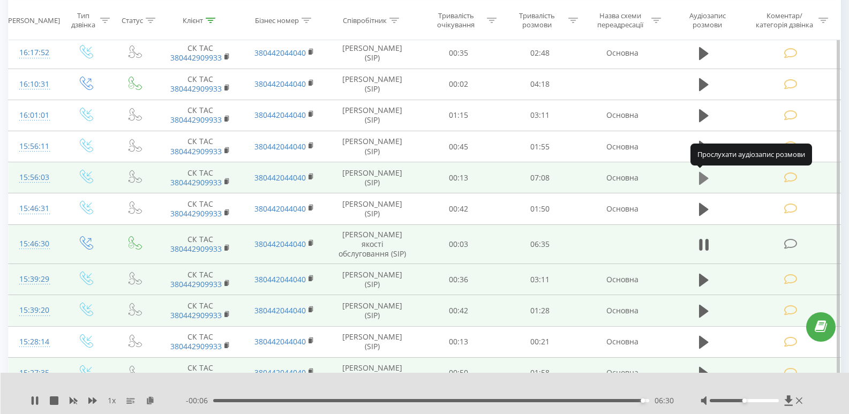
click at [708, 177] on icon at bounding box center [704, 178] width 10 height 15
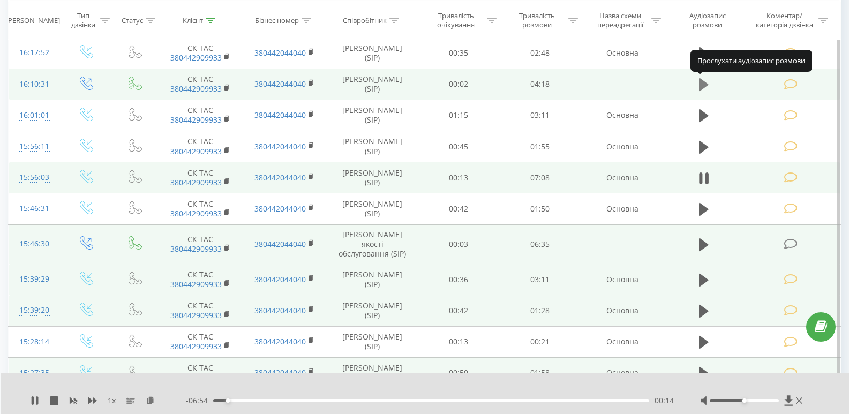
click at [699, 82] on icon at bounding box center [704, 84] width 10 height 15
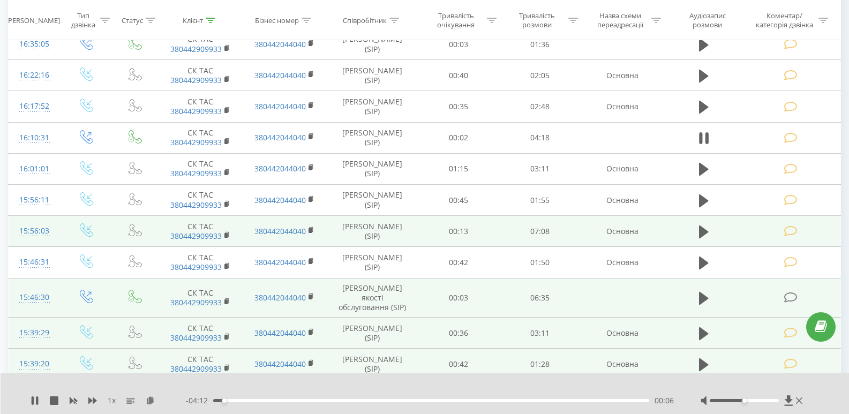
click at [232, 402] on div "00:06" at bounding box center [431, 400] width 436 height 3
click at [242, 402] on div "00:11" at bounding box center [431, 400] width 436 height 3
click at [267, 400] on div "00:32" at bounding box center [431, 400] width 436 height 3
click at [307, 400] on div "00:33" at bounding box center [431, 400] width 436 height 3
click at [327, 399] on div "01:07" at bounding box center [431, 400] width 436 height 3
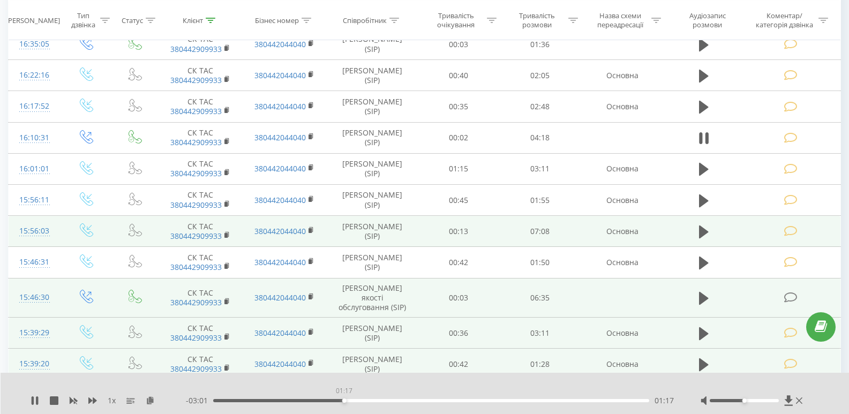
click at [345, 400] on div "01:17" at bounding box center [431, 400] width 436 height 3
click at [363, 400] on div "01:28" at bounding box center [431, 400] width 436 height 3
click at [380, 401] on div "01:39" at bounding box center [431, 400] width 436 height 3
click at [400, 401] on div "01:50" at bounding box center [431, 400] width 436 height 3
click at [410, 401] on div "01:57" at bounding box center [431, 400] width 436 height 3
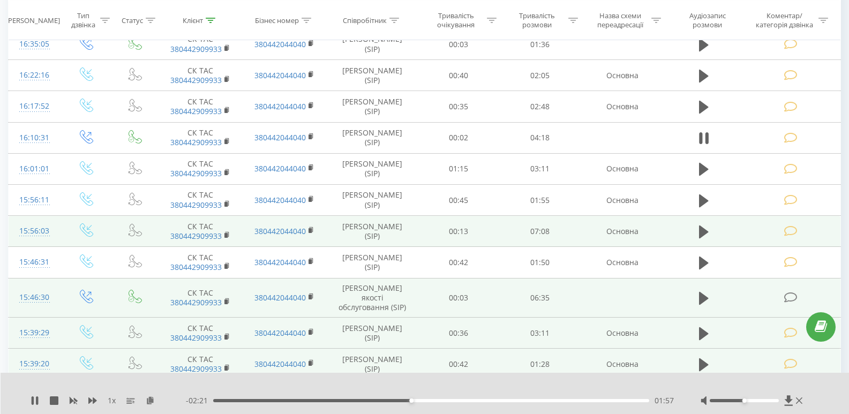
click at [425, 401] on div "01:57" at bounding box center [431, 400] width 436 height 3
click at [439, 401] on div "02:06" at bounding box center [431, 400] width 436 height 3
click at [467, 397] on div "- 02:04 02:14 02:14" at bounding box center [430, 400] width 488 height 11
click at [467, 399] on div "- 02:03 02:15 02:15" at bounding box center [430, 400] width 488 height 11
click at [468, 400] on div "02:31" at bounding box center [431, 400] width 436 height 3
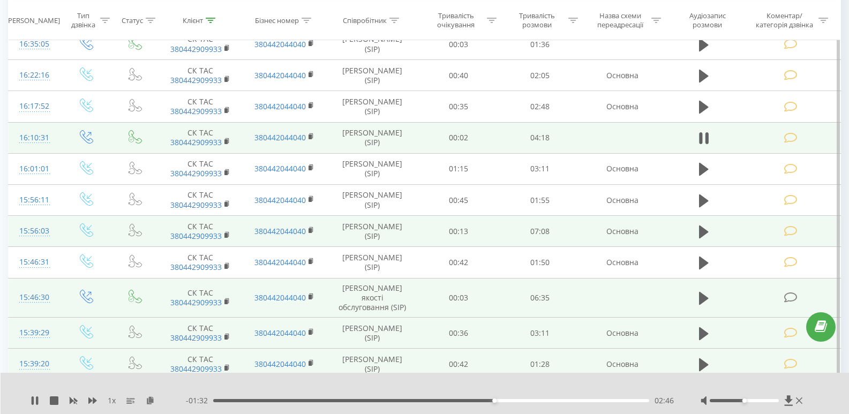
scroll to position [857, 0]
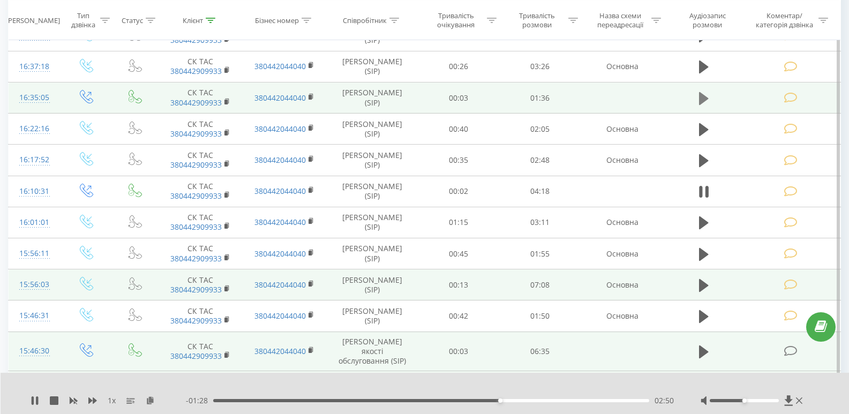
click at [705, 101] on icon at bounding box center [704, 98] width 10 height 13
click at [228, 401] on div "00:03" at bounding box center [431, 400] width 436 height 3
click at [243, 400] on div "00:04" at bounding box center [431, 400] width 436 height 3
click at [262, 398] on div "- 01:29 00:07 00:07" at bounding box center [430, 400] width 488 height 11
click at [266, 400] on div "- 01:28 00:07 00:07" at bounding box center [430, 400] width 488 height 11
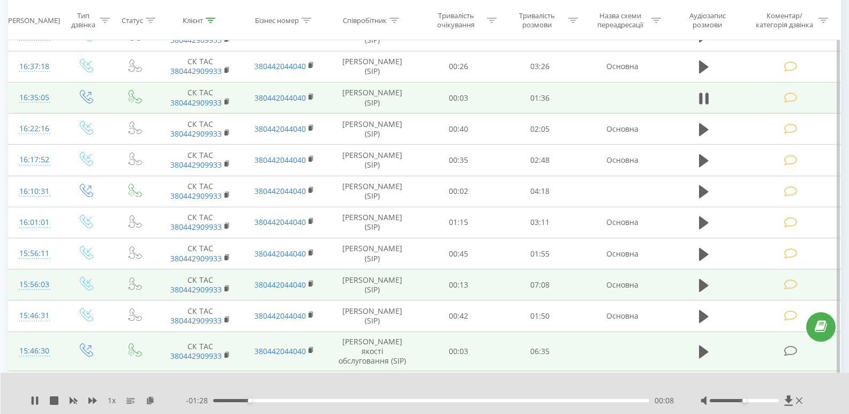
click at [268, 402] on div "00:08" at bounding box center [431, 400] width 436 height 3
click at [340, 400] on div "00:28" at bounding box center [431, 400] width 436 height 3
click at [381, 401] on div "00:37" at bounding box center [431, 400] width 436 height 3
click at [416, 403] on div "- 00:58 00:37 00:37" at bounding box center [430, 400] width 488 height 11
click at [425, 401] on div "00:47" at bounding box center [431, 400] width 436 height 3
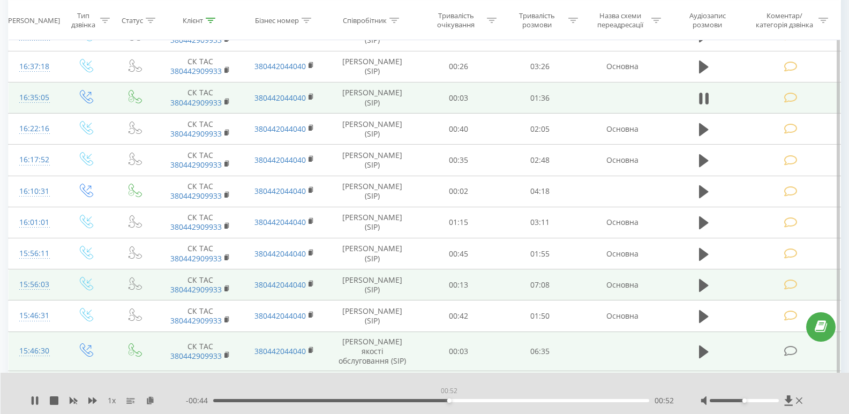
click at [449, 401] on div "00:52" at bounding box center [431, 400] width 436 height 3
click at [473, 402] on div "- 00:43 00:52 00:52" at bounding box center [430, 400] width 488 height 11
click at [481, 401] on div "00:59" at bounding box center [431, 400] width 436 height 3
click at [511, 403] on div "- 00:36 01:00 01:00" at bounding box center [430, 400] width 488 height 11
click at [513, 399] on div "01:00" at bounding box center [431, 400] width 436 height 3
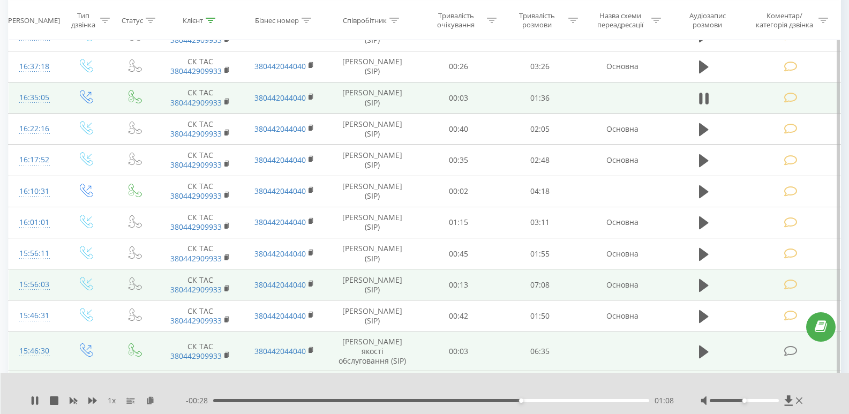
click at [560, 401] on div "01:08" at bounding box center [431, 400] width 436 height 3
click at [592, 402] on div "01:24" at bounding box center [431, 400] width 436 height 3
click at [618, 400] on div "01:29" at bounding box center [431, 400] width 436 height 3
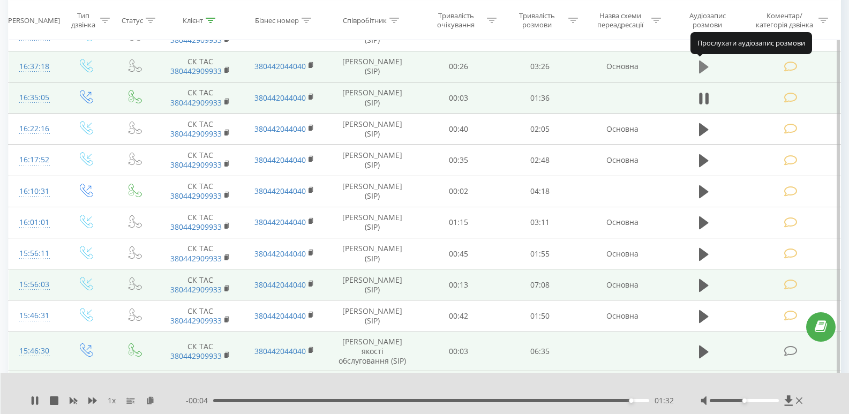
click at [704, 70] on icon at bounding box center [704, 67] width 10 height 13
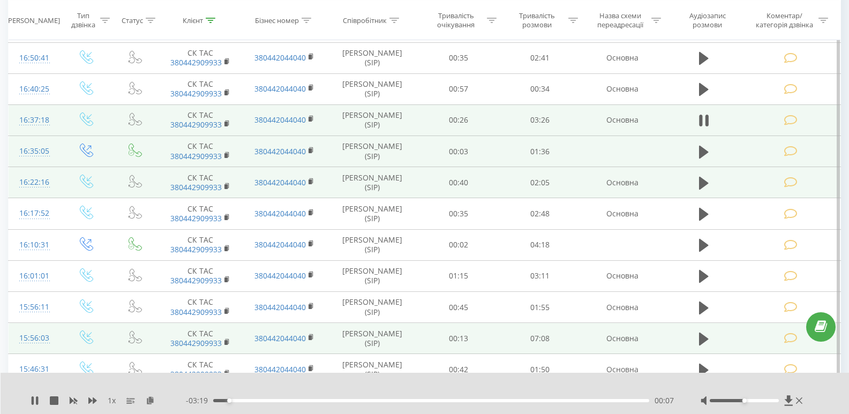
scroll to position [697, 0]
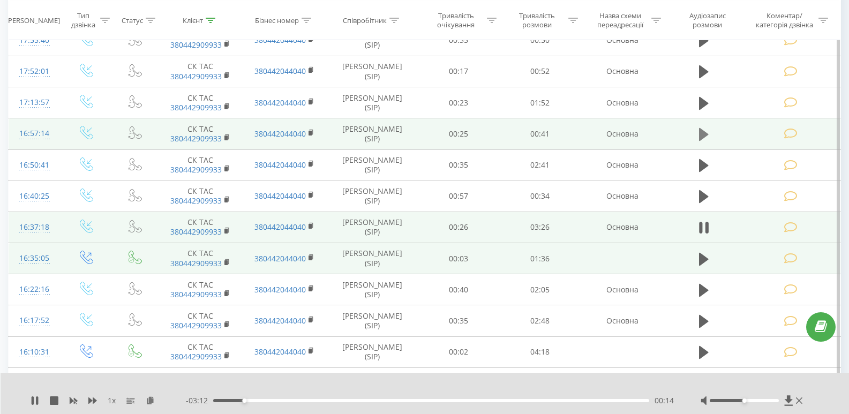
click at [707, 134] on icon at bounding box center [704, 134] width 10 height 13
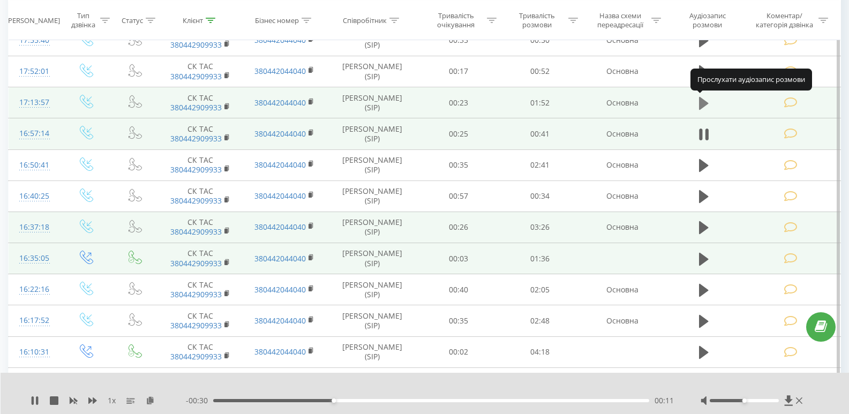
click at [705, 104] on icon at bounding box center [704, 102] width 10 height 13
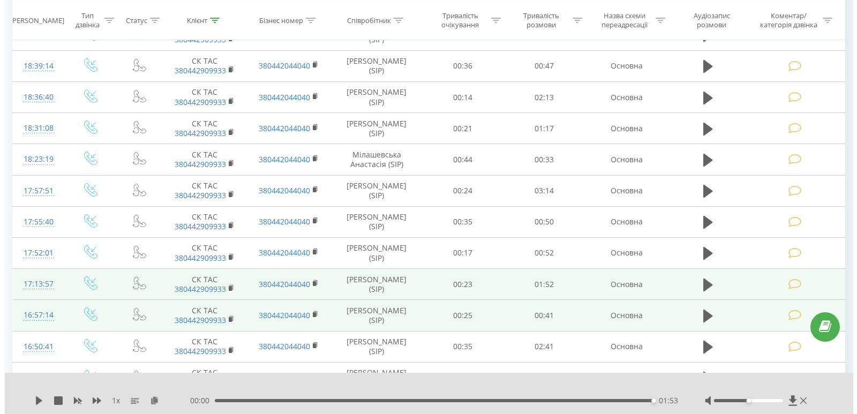
scroll to position [0, 0]
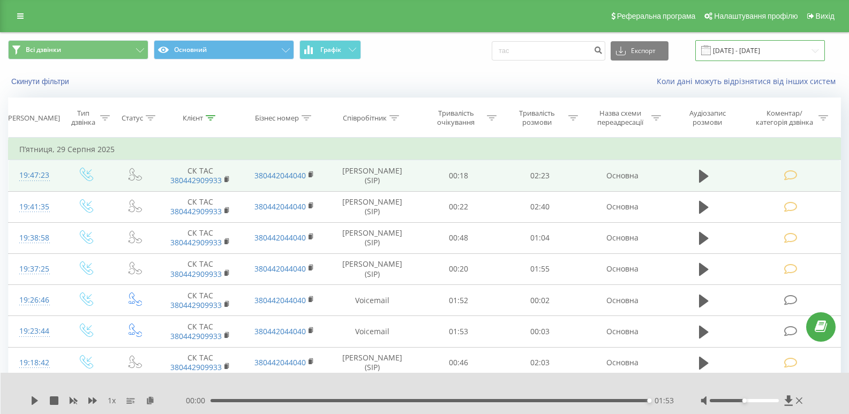
click at [780, 51] on input "[DATE] - [DATE]" at bounding box center [760, 50] width 130 height 21
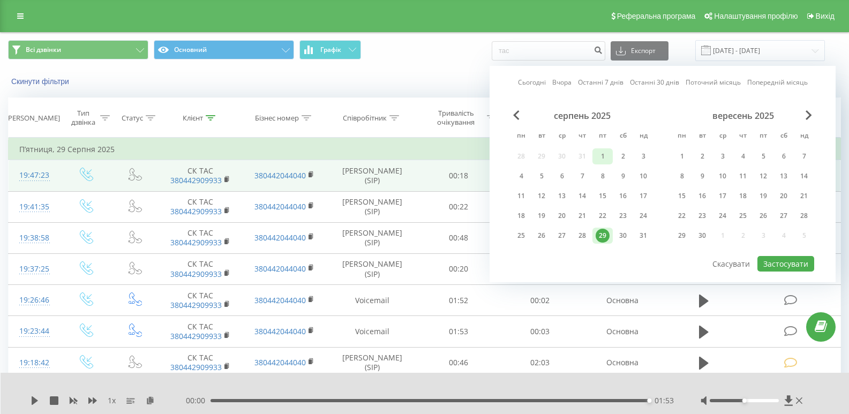
click at [608, 155] on div "1" at bounding box center [603, 156] width 14 height 14
click at [773, 264] on button "Застосувати" at bounding box center [786, 264] width 57 height 16
type input "01.08.2025 - 01.08.2025"
